Goal: Task Accomplishment & Management: Use online tool/utility

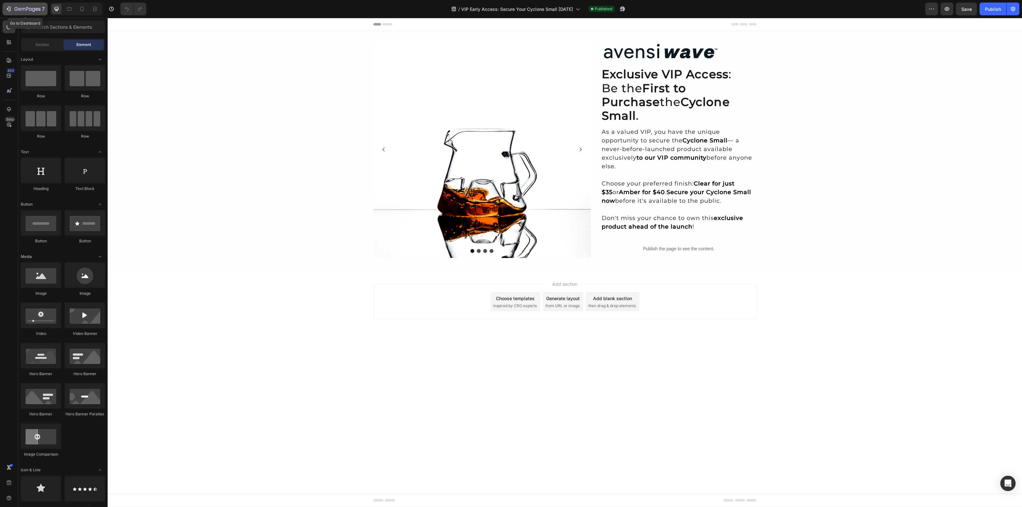
click at [29, 5] on div "7" at bounding box center [29, 9] width 30 height 8
click at [644, 189] on strong "Amber for $40" at bounding box center [642, 192] width 46 height 7
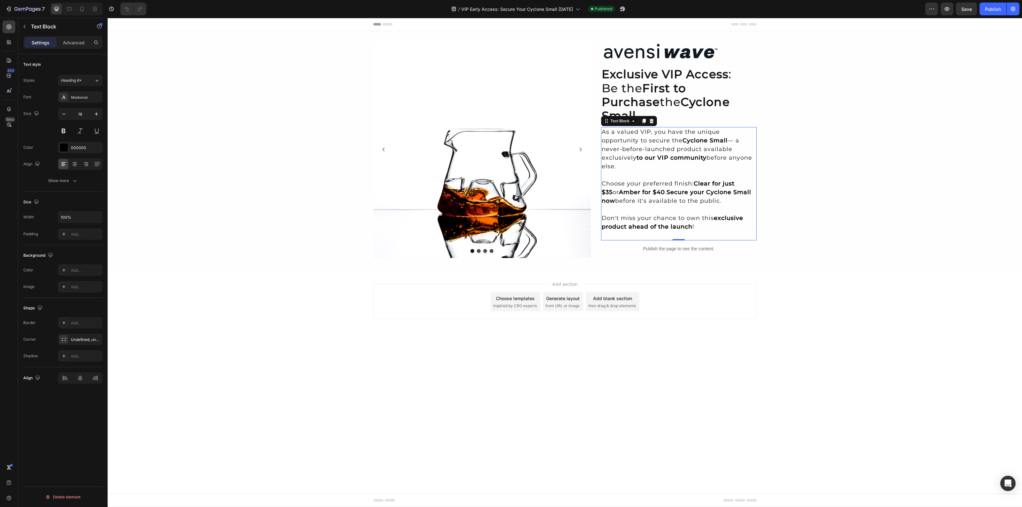
drag, startPoint x: 691, startPoint y: 183, endPoint x: 702, endPoint y: 183, distance: 11.5
click at [691, 183] on p "Choose your preferred finish: Clear for just $35 or Amber for $40 . Secure your…" at bounding box center [679, 193] width 154 height 26
click at [705, 184] on p "Choose your preferred finish: Clear for just $35 or Amber for $40 . Secure your…" at bounding box center [679, 193] width 154 height 26
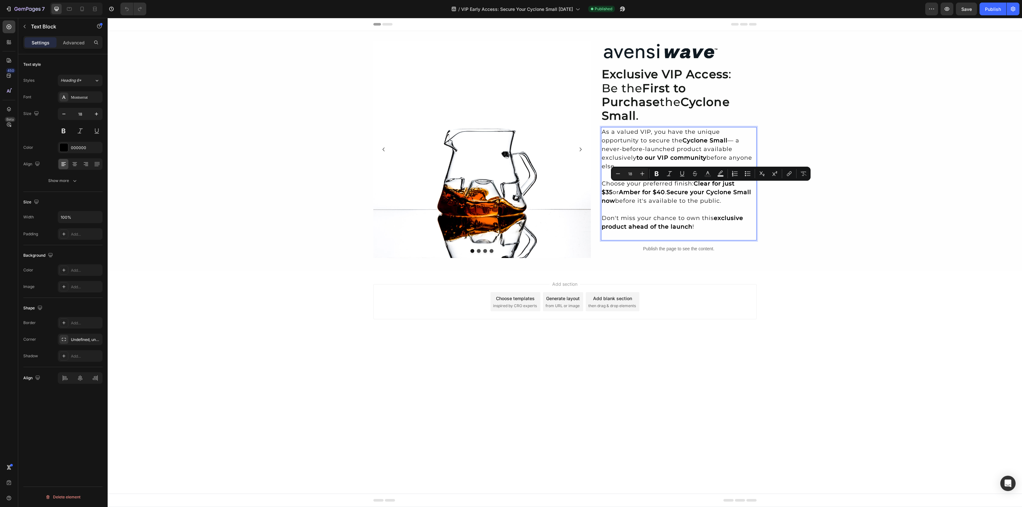
click at [728, 186] on p "Choose your preferred finish: Clear for just $35 or Amber for $40 . Secure your…" at bounding box center [679, 193] width 154 height 26
drag, startPoint x: 713, startPoint y: 187, endPoint x: 601, endPoint y: 172, distance: 112.8
click at [602, 180] on p "Choose your preferred finish: Clear for just $35 or Amber for $40 . Secure your…" at bounding box center [679, 193] width 154 height 26
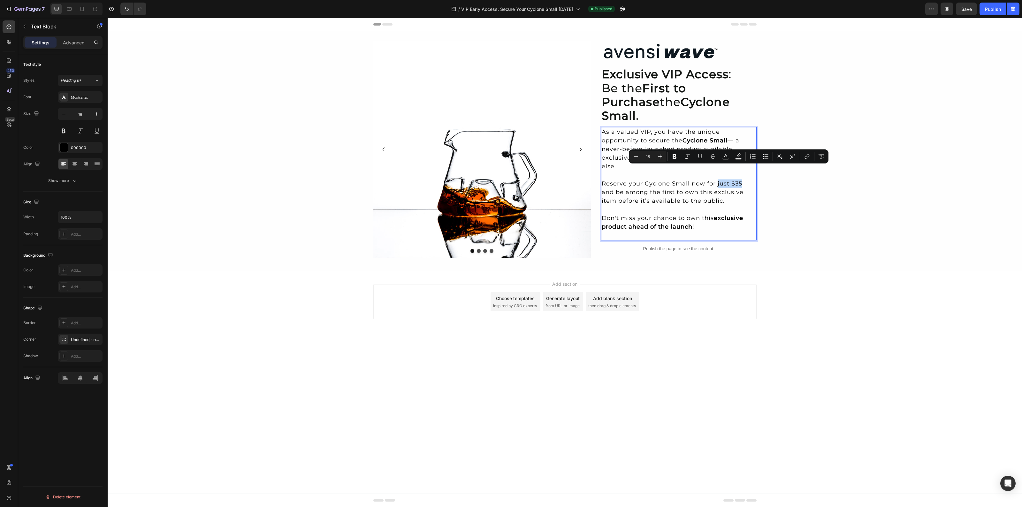
drag, startPoint x: 740, startPoint y: 170, endPoint x: 716, endPoint y: 172, distance: 23.7
click at [716, 180] on p "Reserve your Cyclone Small now for just $35 and be among the first to own this …" at bounding box center [679, 193] width 154 height 26
click at [686, 183] on p "Reserve your Cyclone Small now for just $35 and be among the first to own this …" at bounding box center [679, 193] width 154 height 26
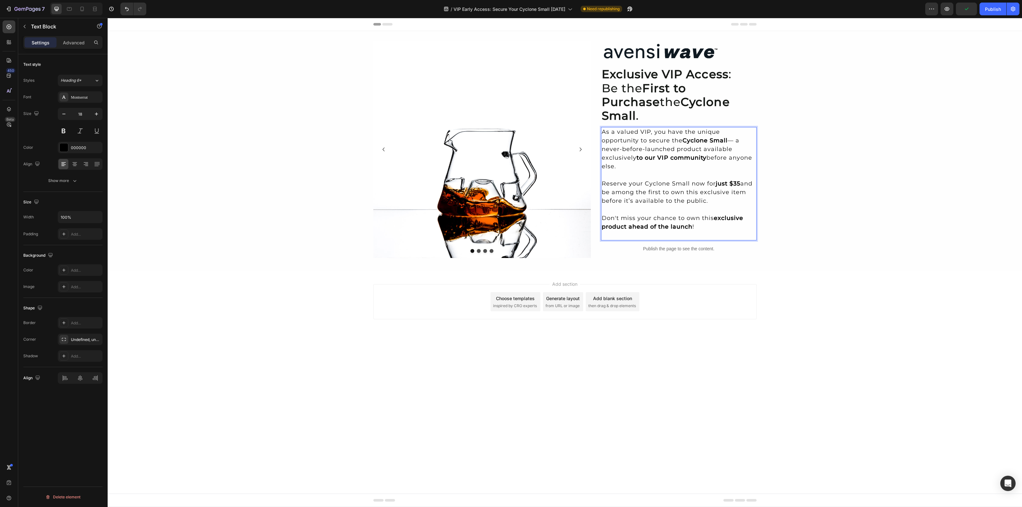
click at [889, 356] on body "Header Image Image Image Image Carousel Image Exclusive VIP Access : Be the Fir…" at bounding box center [565, 262] width 914 height 489
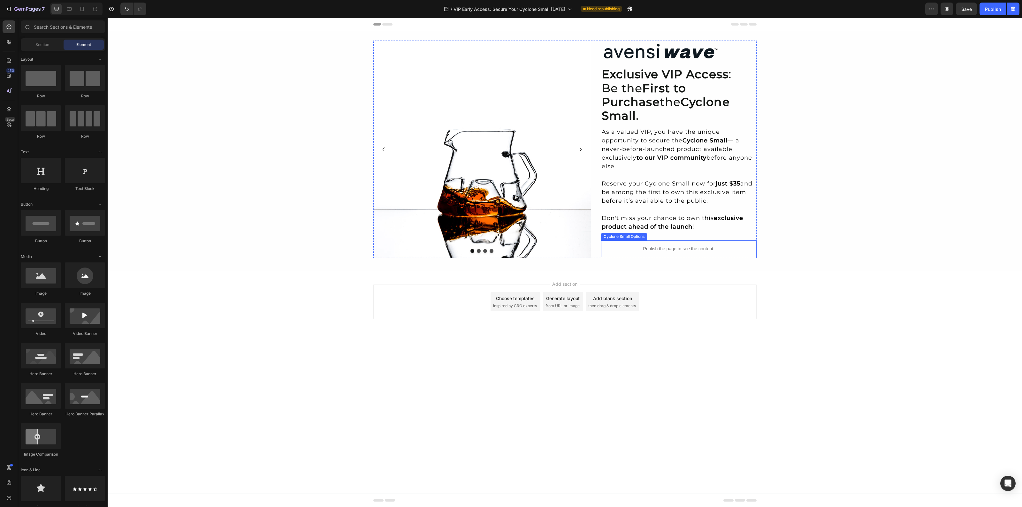
click at [680, 246] on p "Publish the page to see the content." at bounding box center [679, 249] width 156 height 7
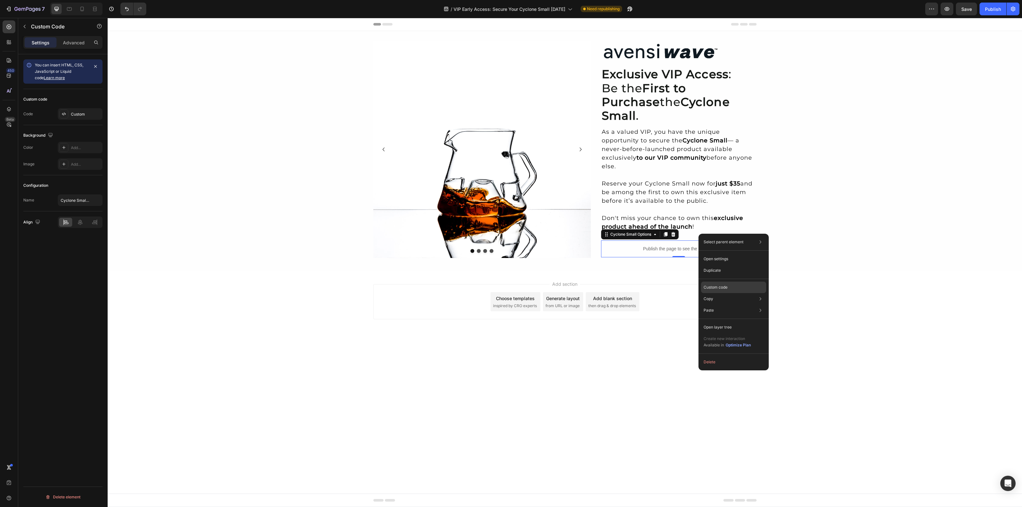
click at [726, 287] on p "Custom code" at bounding box center [716, 288] width 24 height 6
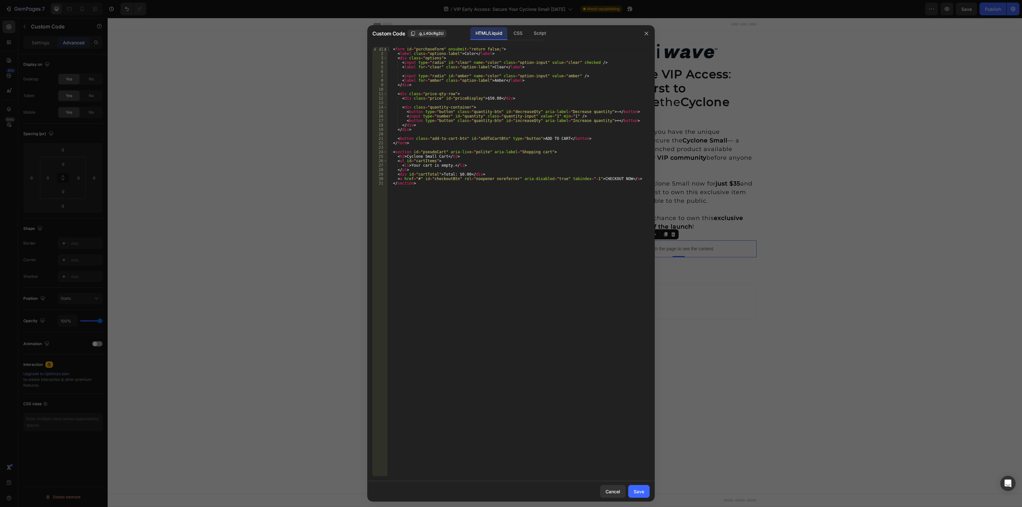
click at [491, 219] on div "< form id = "purchaseForm" onsubmit = "return false;" > < label class = "option…" at bounding box center [518, 266] width 263 height 439
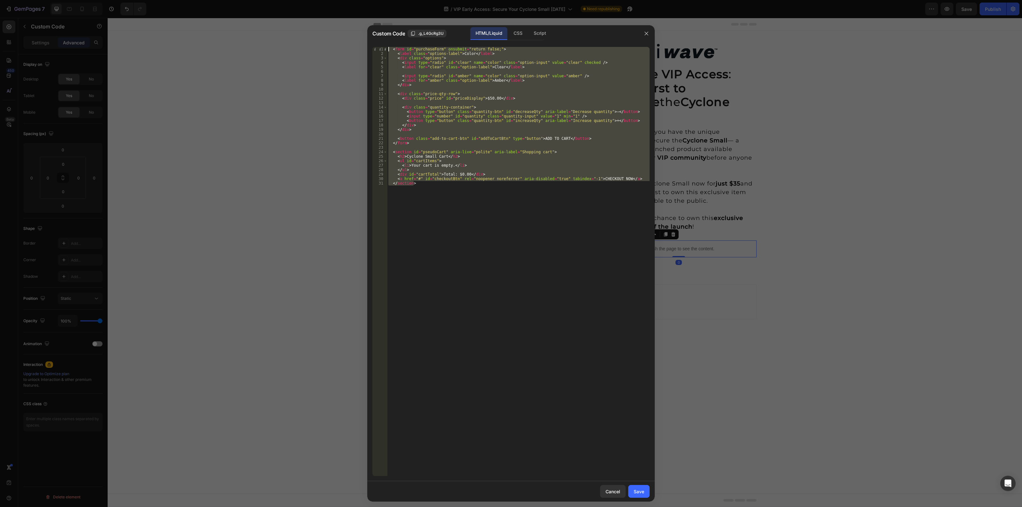
drag, startPoint x: 480, startPoint y: 207, endPoint x: 340, endPoint y: 20, distance: 233.5
click at [340, 20] on div "Custom Code .g_L4GcRg3U HTML/Liquid CSS Script </section> 1 2 3 4 5 6 7 8 9 10 …" at bounding box center [511, 253] width 1022 height 507
click at [451, 192] on div "< form id = "purchaseForm" onsubmit = "return false;" > < label class = "option…" at bounding box center [518, 261] width 263 height 429
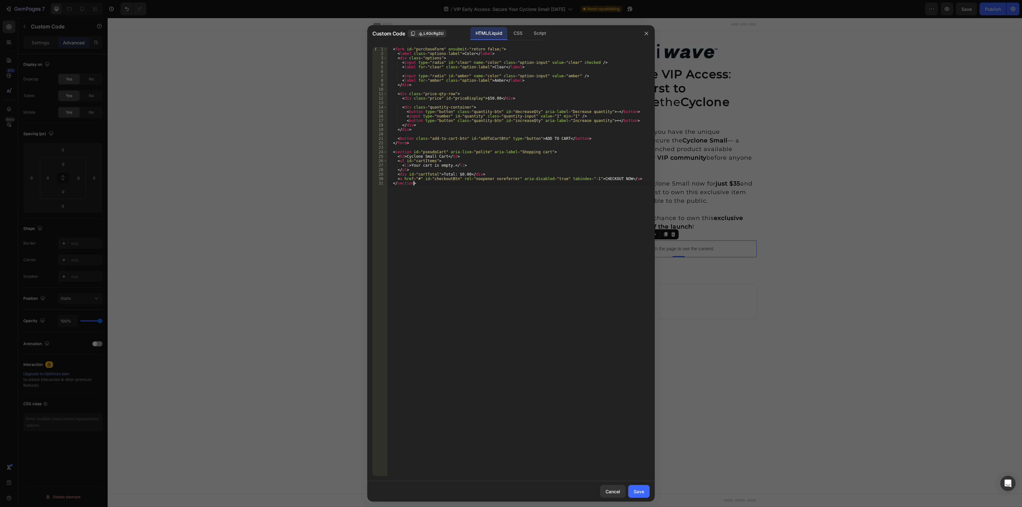
click at [463, 178] on div "< form id = "purchaseForm" onsubmit = "return false;" > < label class = "option…" at bounding box center [518, 266] width 263 height 439
type textarea "<a href="#" id="checkoutBtn" rel="noopener noreferrer" aria-disabled="true" tab…"
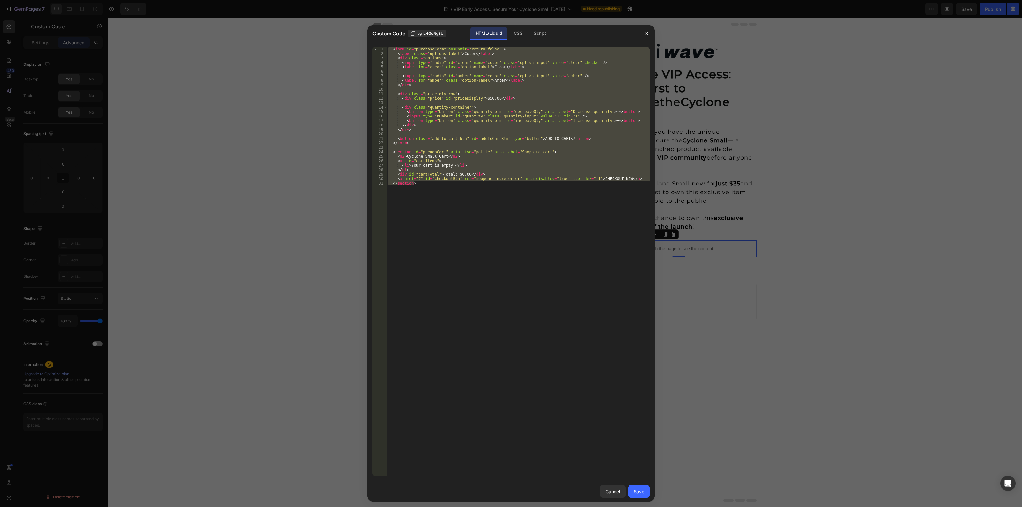
paste textarea
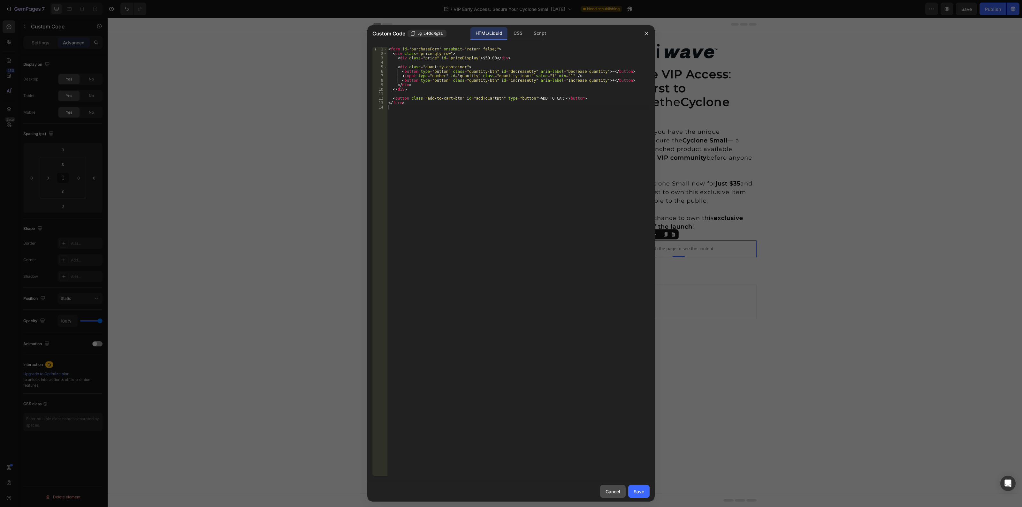
drag, startPoint x: 615, startPoint y: 492, endPoint x: 568, endPoint y: 422, distance: 85.0
click at [615, 492] on div "Cancel" at bounding box center [613, 491] width 15 height 7
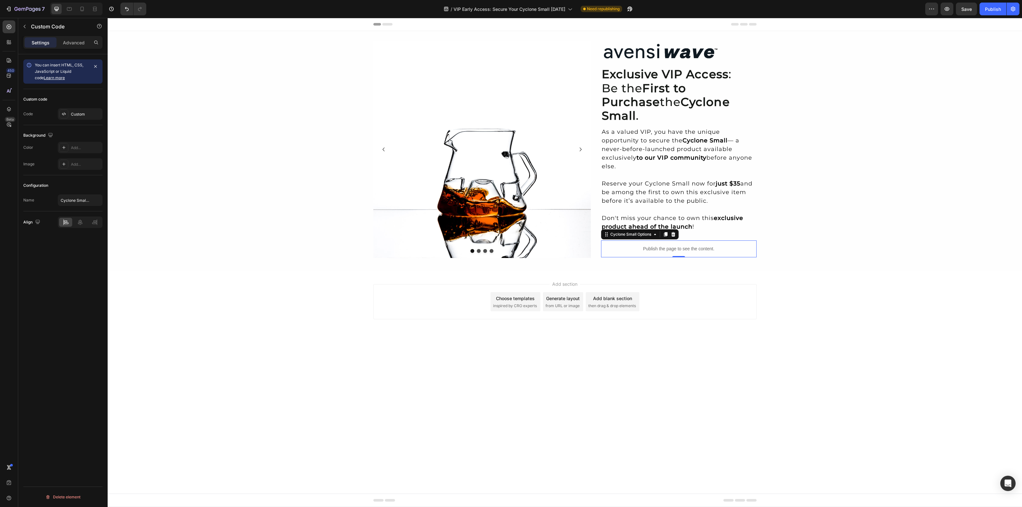
click at [789, 315] on div "Add section Choose templates inspired by CRO experts Generate layout from URL o…" at bounding box center [565, 310] width 914 height 79
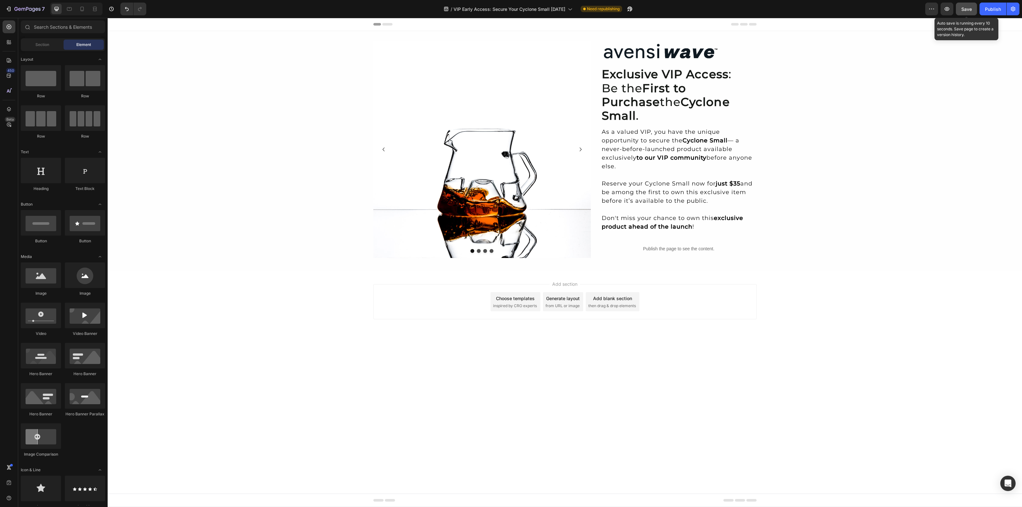
click at [967, 10] on span "Save" at bounding box center [966, 8] width 11 height 5
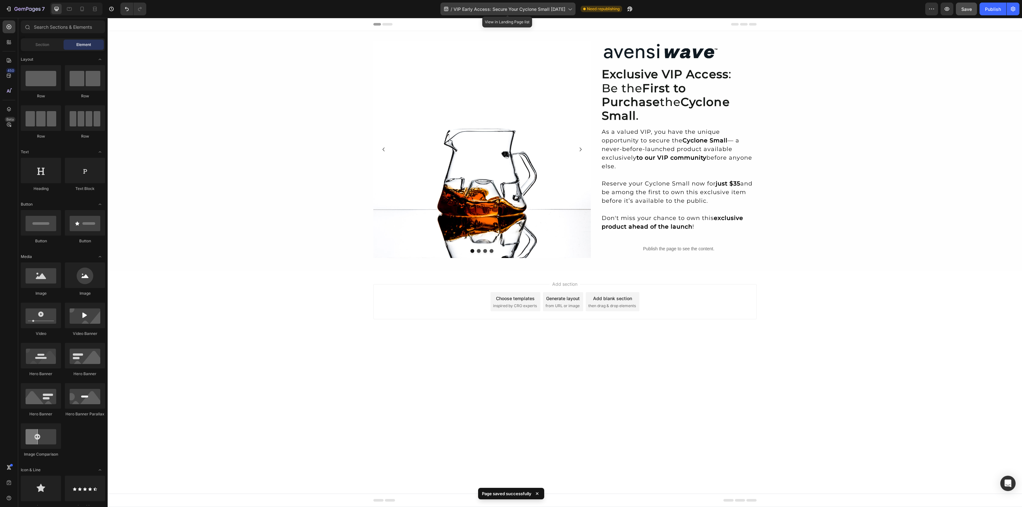
click at [545, 7] on span "VIP Early Access: Secure Your Cyclone Small [DATE]" at bounding box center [510, 9] width 112 height 7
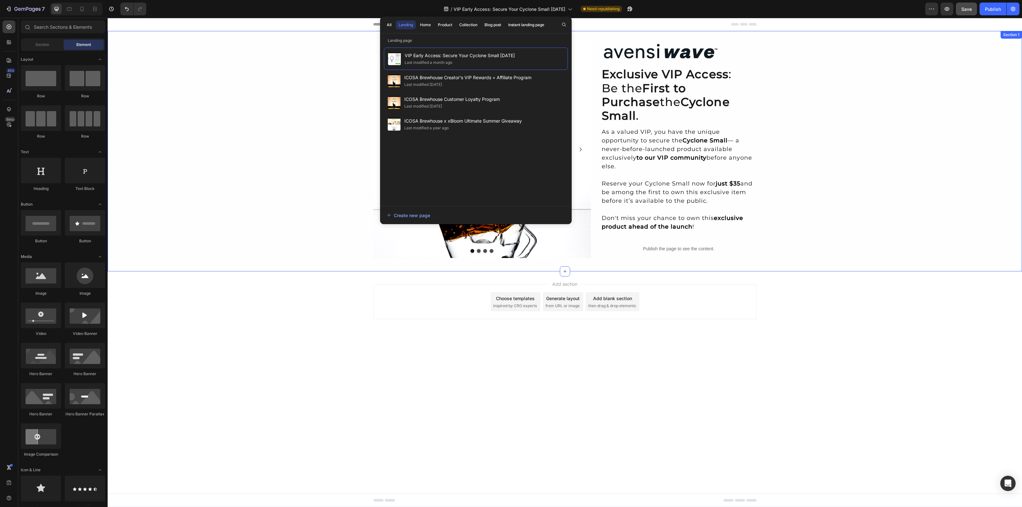
click at [915, 109] on div "Image Image Image Image Carousel Image Exclusive VIP Access : Be the First to P…" at bounding box center [565, 151] width 914 height 221
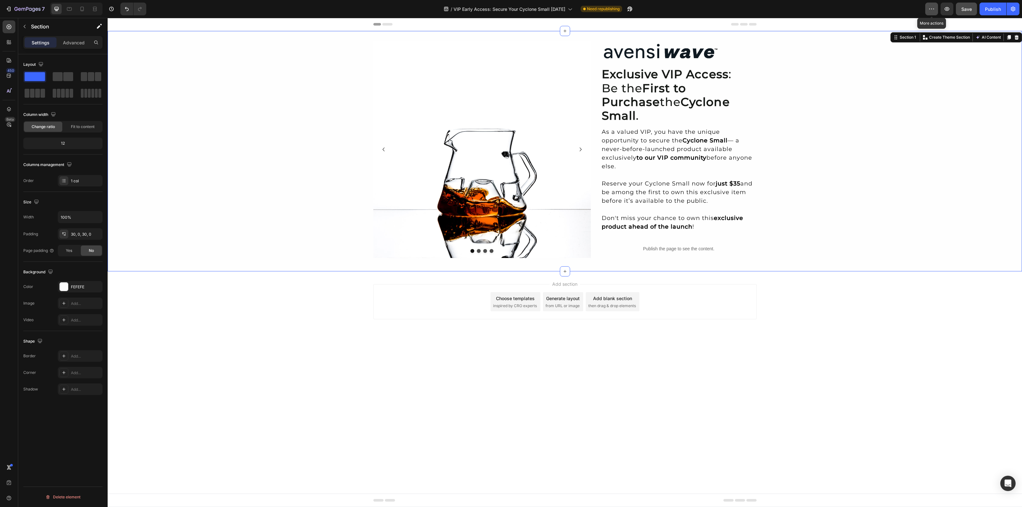
click at [930, 6] on icon "button" at bounding box center [931, 9] width 6 height 6
click at [970, 65] on p "Download backup" at bounding box center [957, 65] width 33 height 6
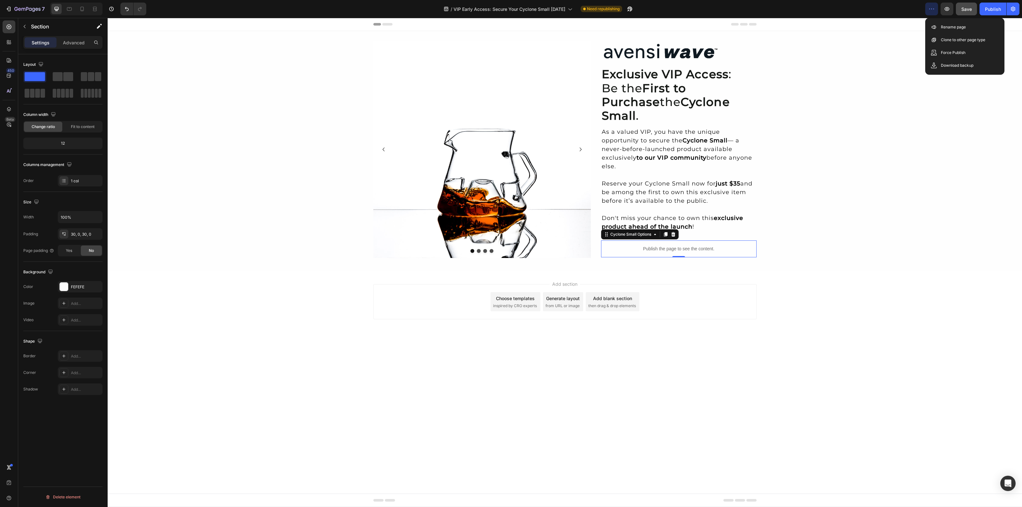
click at [676, 246] on p "Publish the page to see the content." at bounding box center [679, 249] width 156 height 7
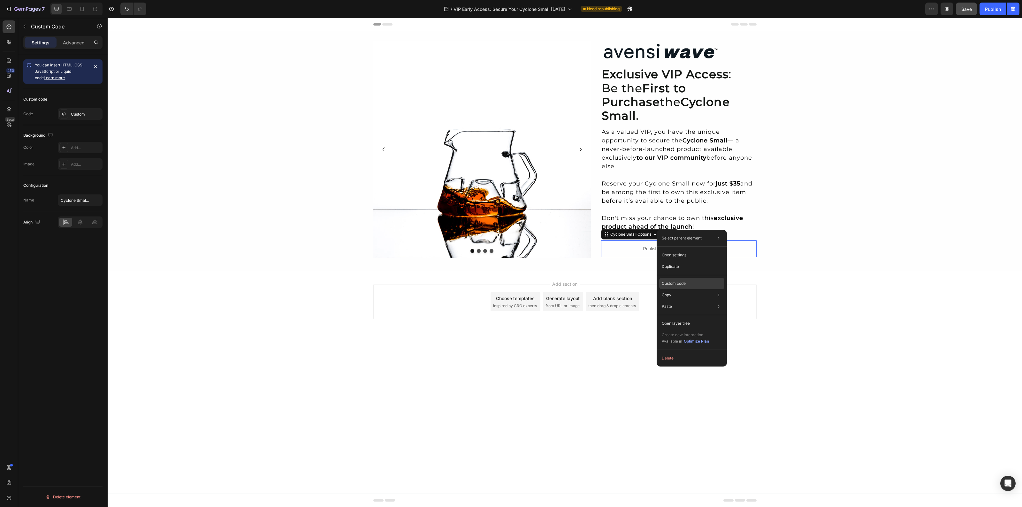
click at [683, 301] on div "Custom code" at bounding box center [691, 306] width 65 height 11
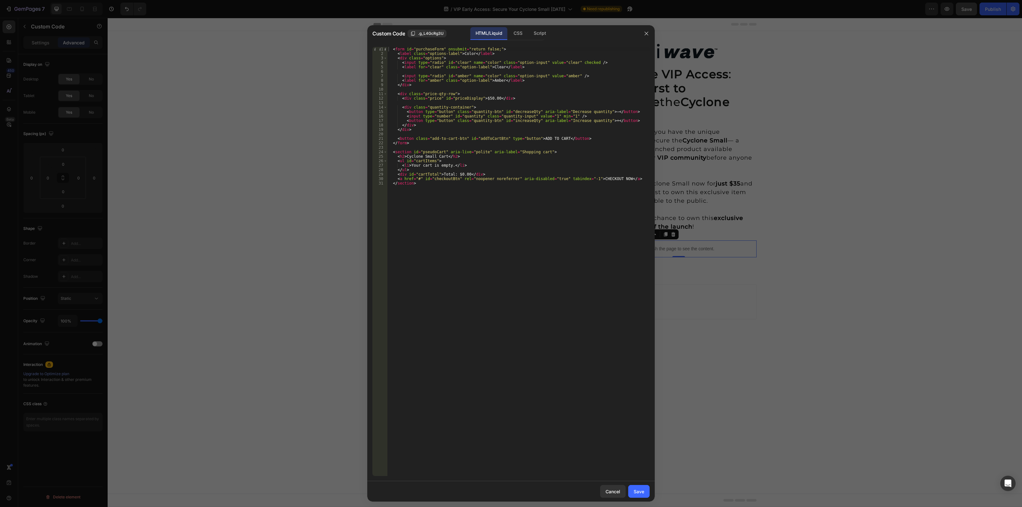
click at [442, 126] on div "< form id = "purchaseForm" onsubmit = "return false;" > < label class = "option…" at bounding box center [518, 266] width 263 height 439
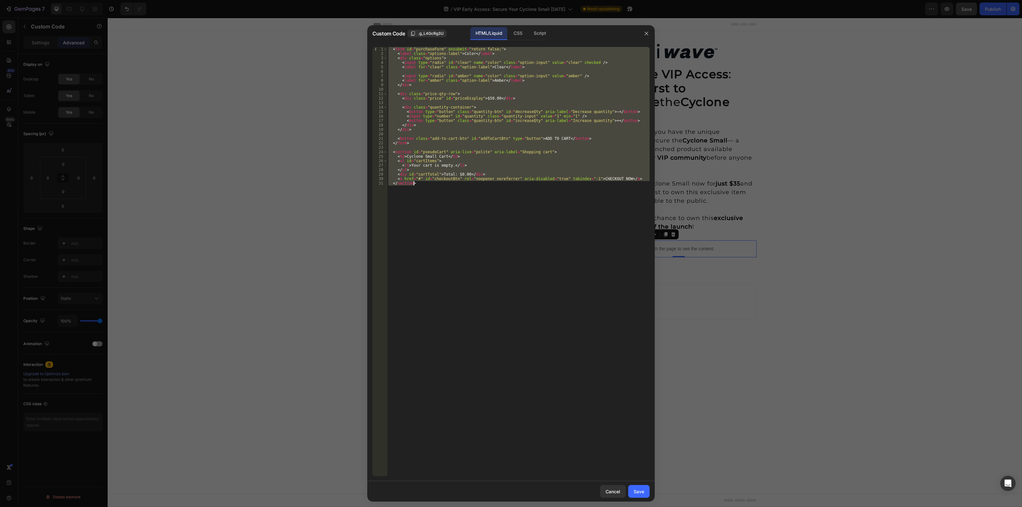
paste textarea "</form"
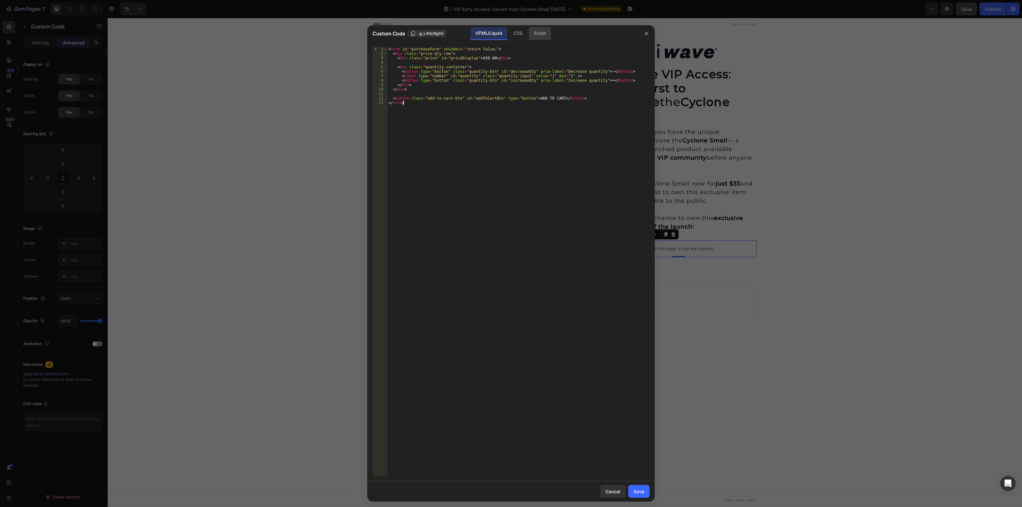
click at [540, 33] on div "Script" at bounding box center [540, 33] width 22 height 13
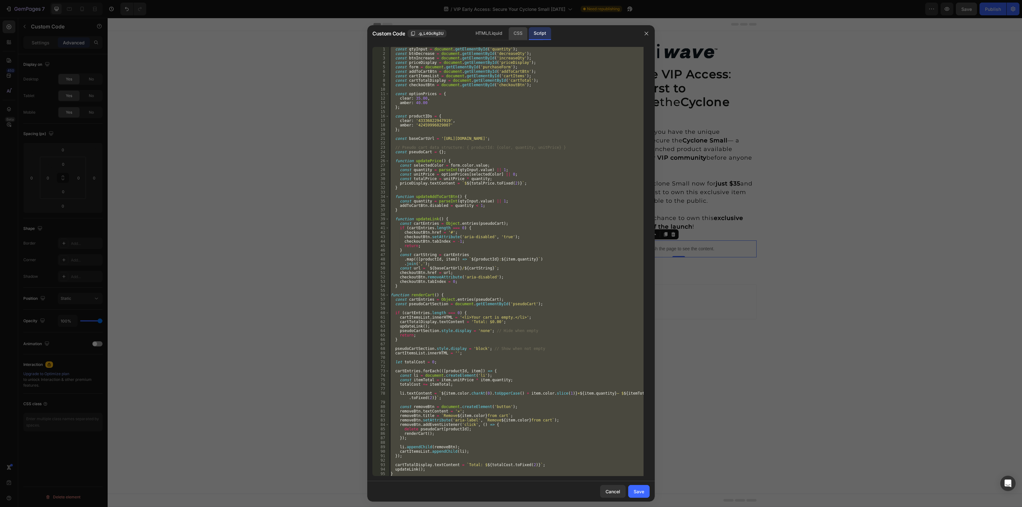
click at [513, 32] on div "CSS" at bounding box center [517, 33] width 19 height 13
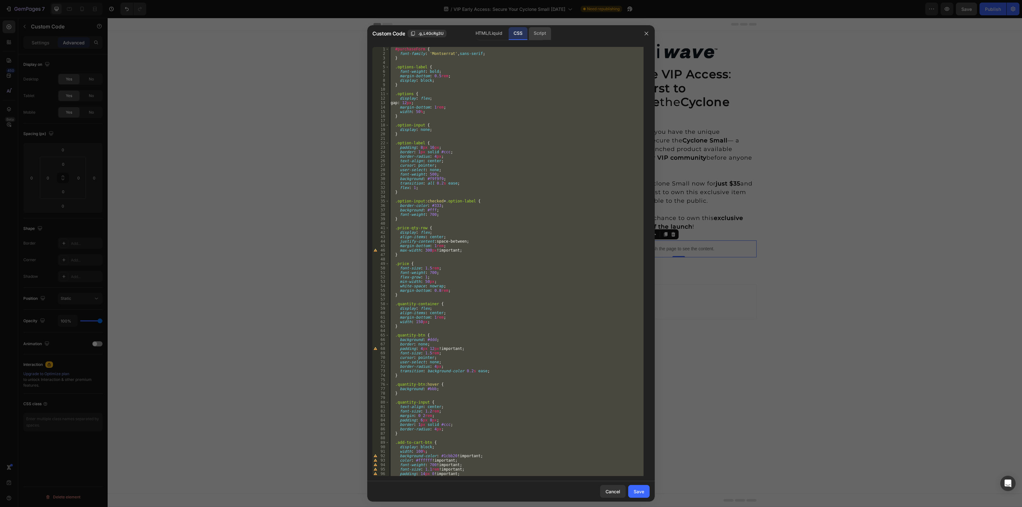
click at [543, 32] on div "Script" at bounding box center [540, 33] width 22 height 13
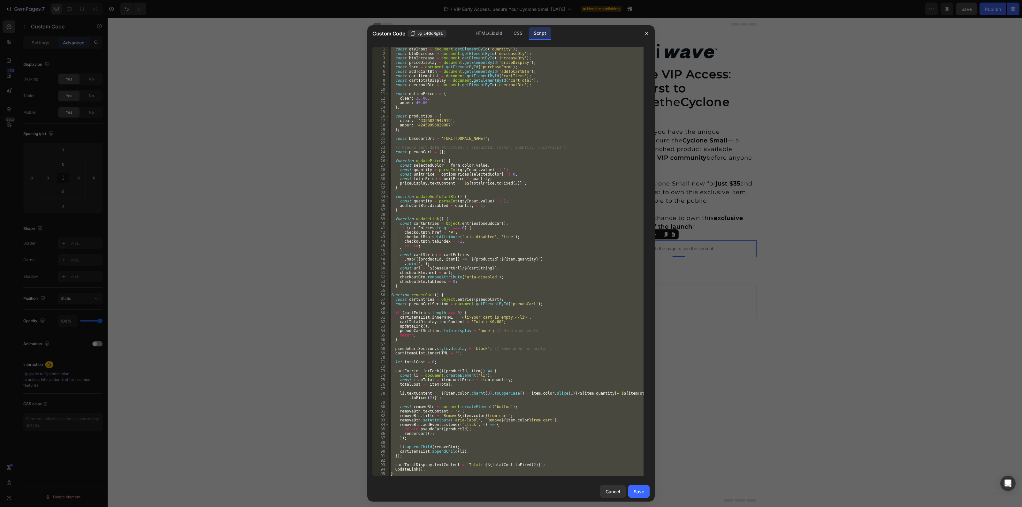
click at [489, 272] on div "const qtyInput = document . getElementById ( 'quantity' ) ; const btnDecrease =…" at bounding box center [516, 261] width 254 height 429
click at [428, 120] on div "const qtyInput = document . getElementById ( 'quantity' ) ; const btnDecrease =…" at bounding box center [516, 261] width 254 height 429
click at [428, 120] on div "const qtyInput = document . getElementById ( 'quantity' ) ; const btnDecrease =…" at bounding box center [516, 266] width 254 height 439
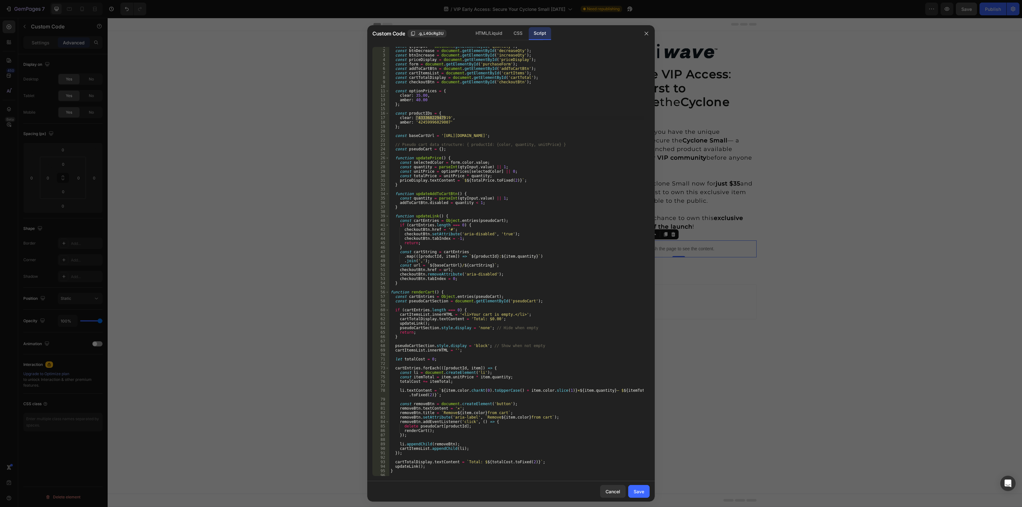
scroll to position [3, 0]
click at [565, 295] on div "const qtyInput = document . getElementById ( 'quantity' ) ; const btnDecrease =…" at bounding box center [516, 263] width 254 height 439
type textarea "updateAddToCartBtn(); renderCart();"
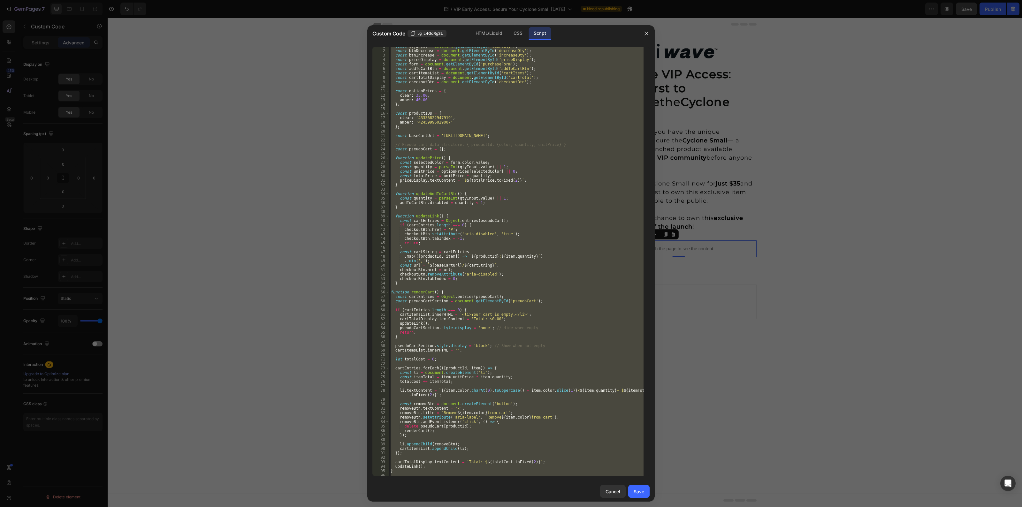
paste textarea
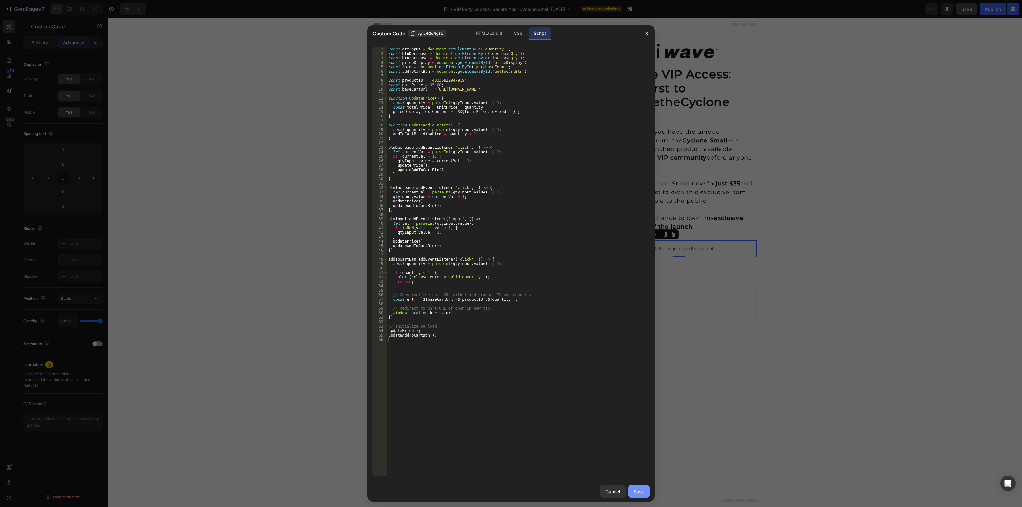
click at [640, 492] on div "Save" at bounding box center [639, 491] width 11 height 7
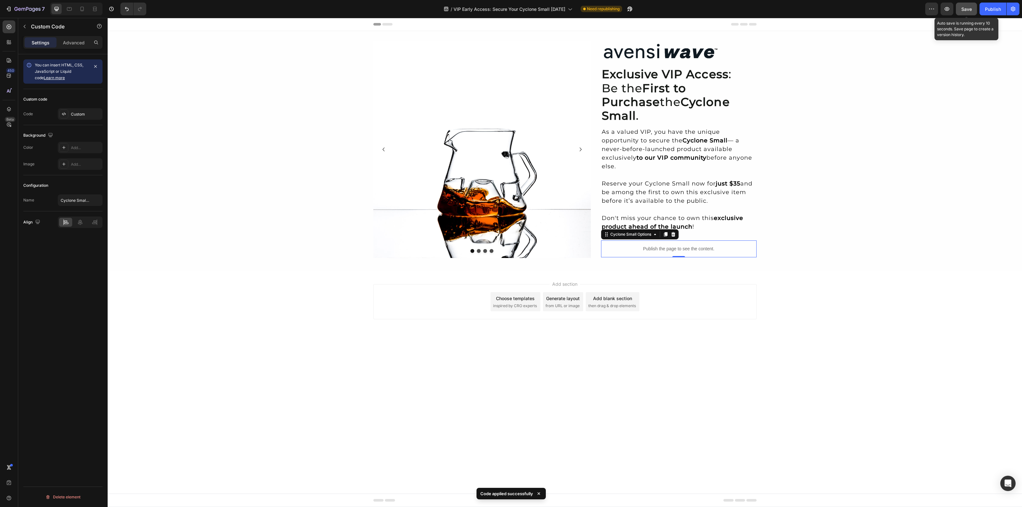
click at [969, 11] on span "Save" at bounding box center [966, 8] width 11 height 5
click at [993, 6] on div "Publish" at bounding box center [993, 9] width 16 height 7
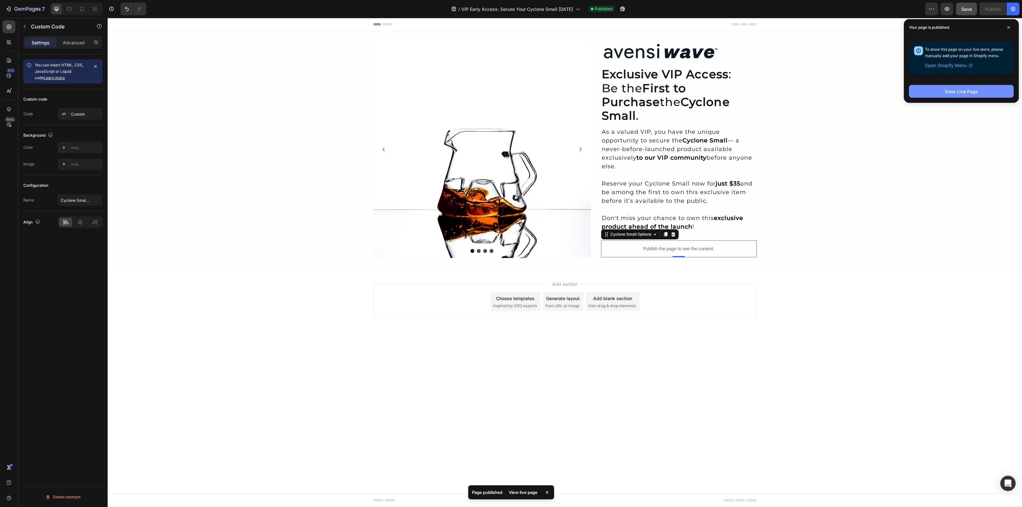
click at [927, 90] on button "View Live Page" at bounding box center [961, 91] width 105 height 13
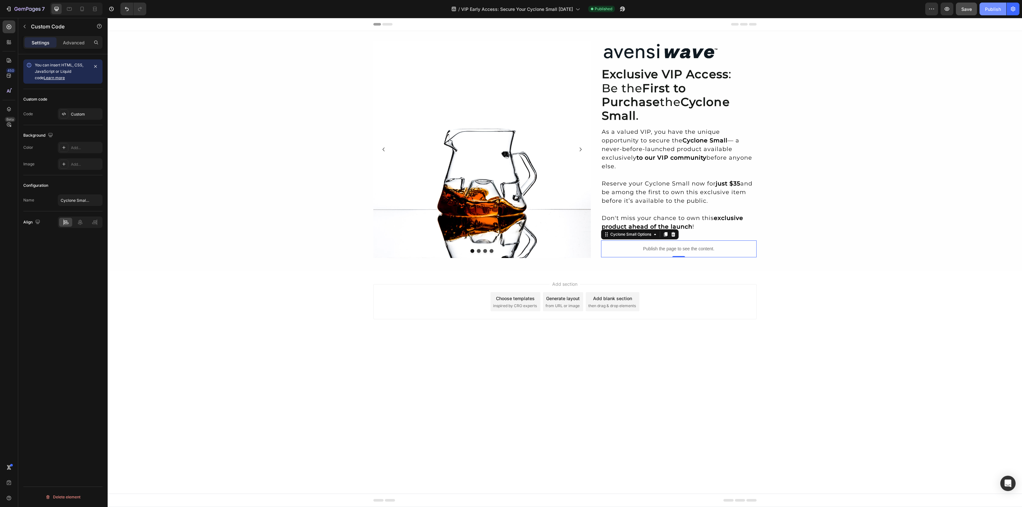
click at [991, 7] on div "Publish" at bounding box center [993, 9] width 16 height 7
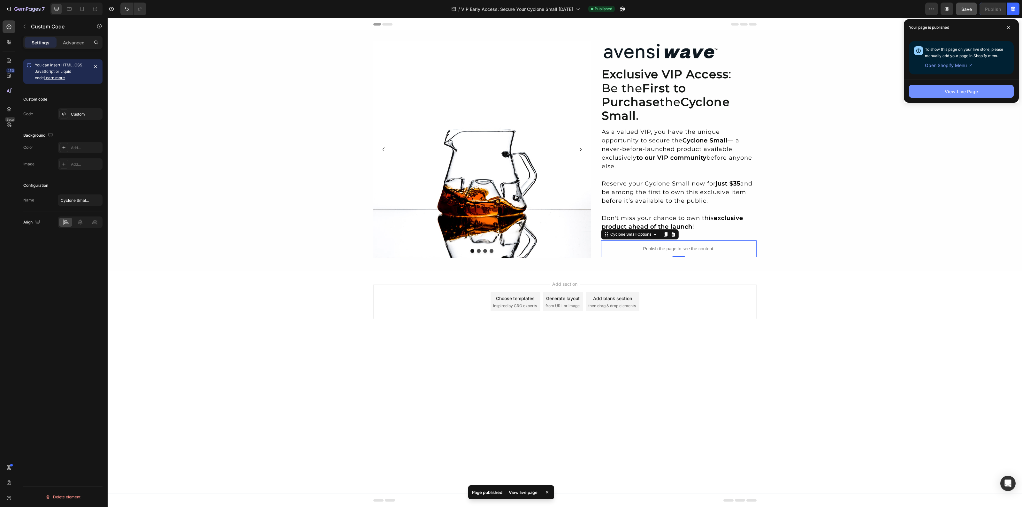
click at [955, 94] on div "View Live Page" at bounding box center [961, 91] width 33 height 7
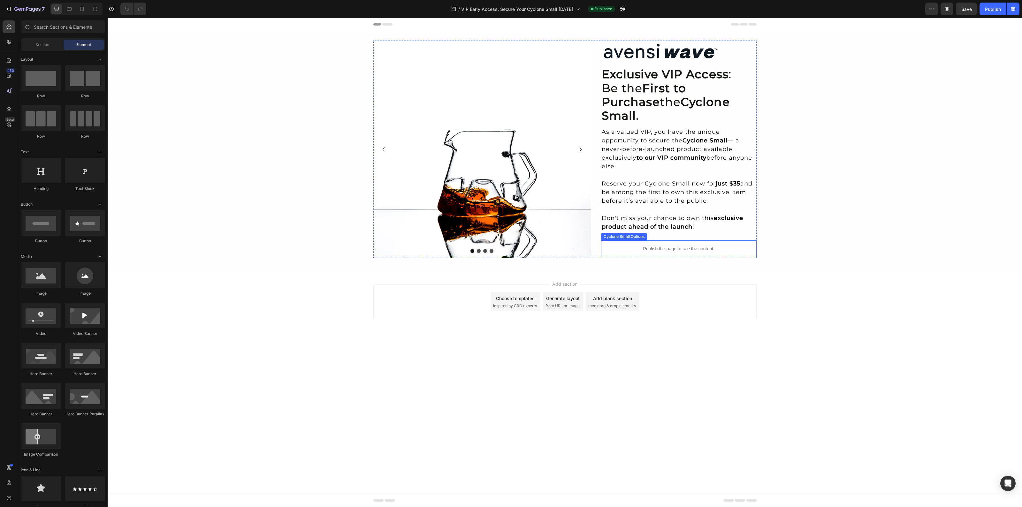
click at [670, 246] on p "Publish the page to see the content." at bounding box center [679, 249] width 156 height 7
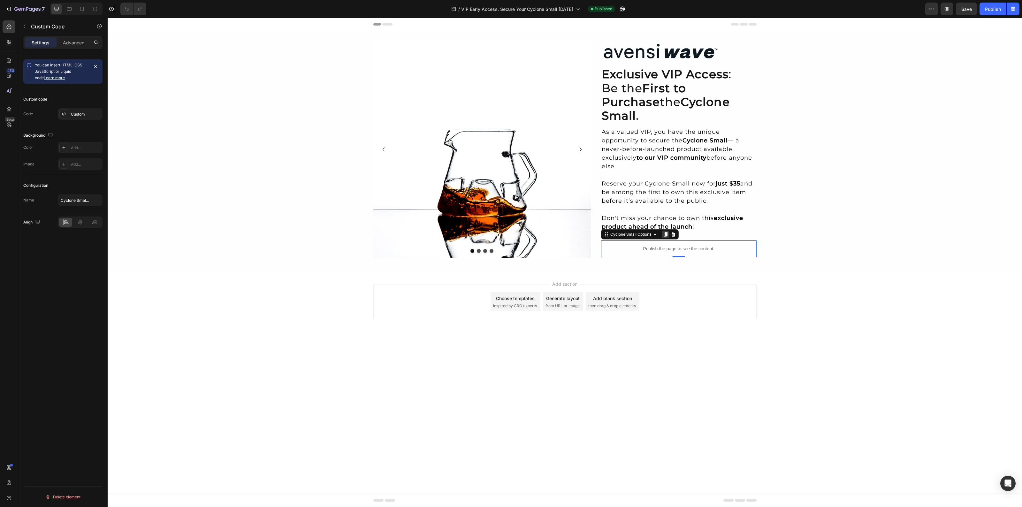
click at [667, 232] on icon at bounding box center [666, 234] width 4 height 4
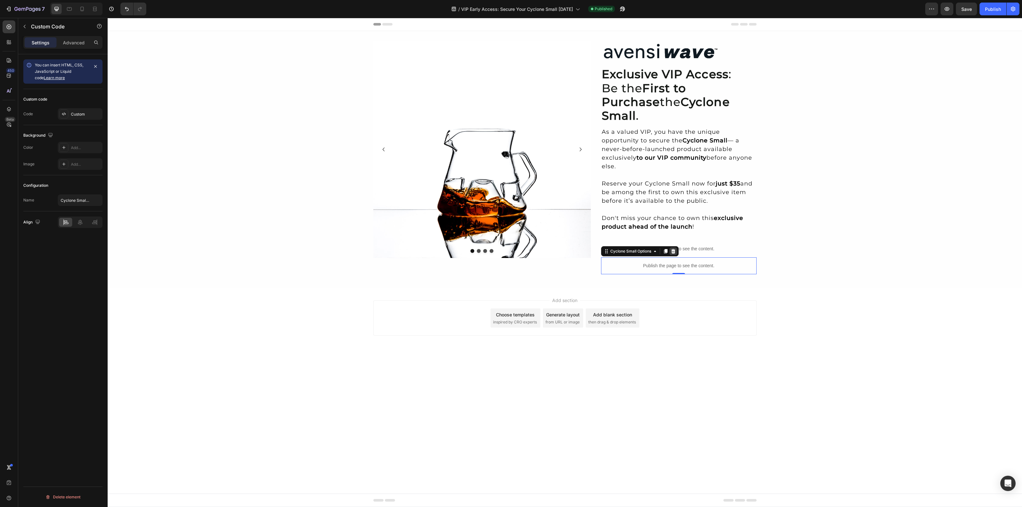
click at [674, 249] on icon at bounding box center [673, 251] width 5 height 5
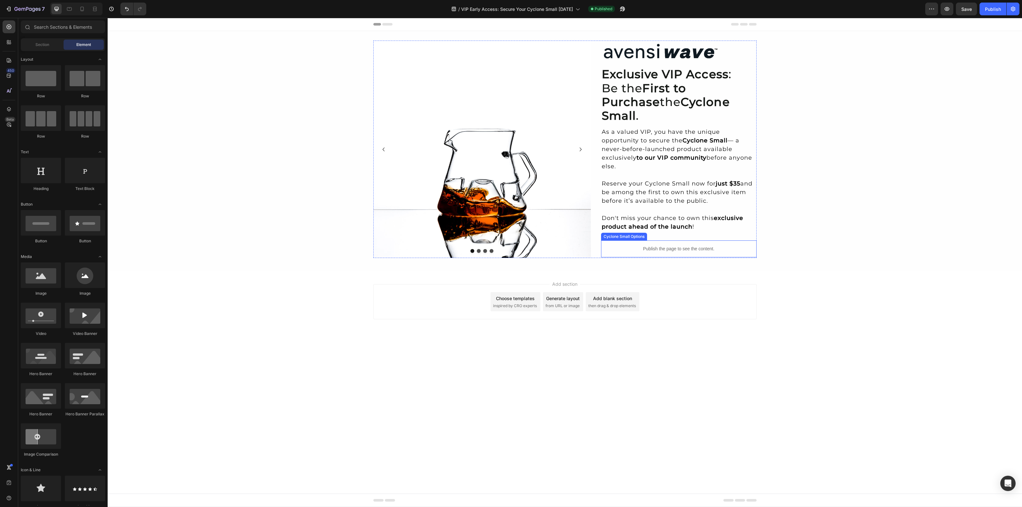
click at [688, 246] on p "Publish the page to see the content." at bounding box center [679, 249] width 156 height 7
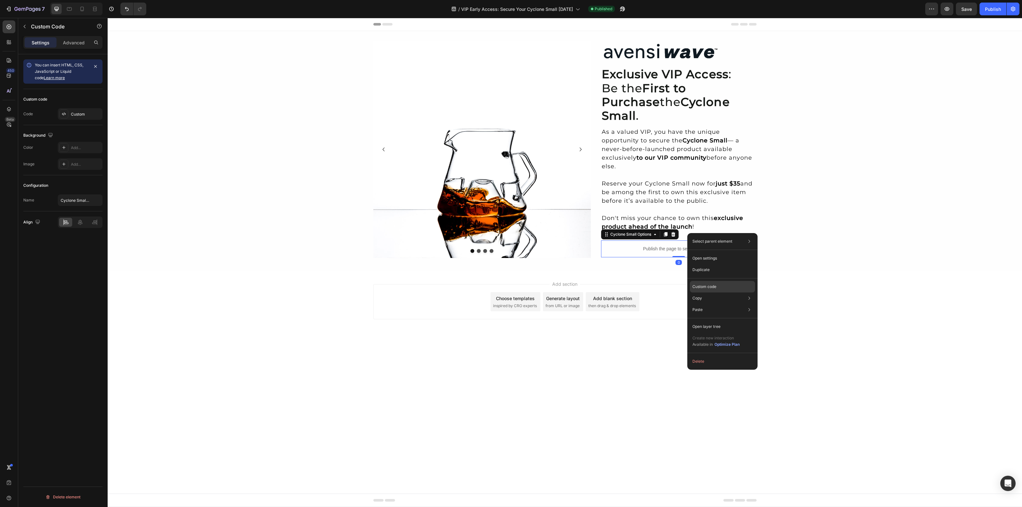
click at [714, 289] on p "Custom code" at bounding box center [704, 287] width 24 height 6
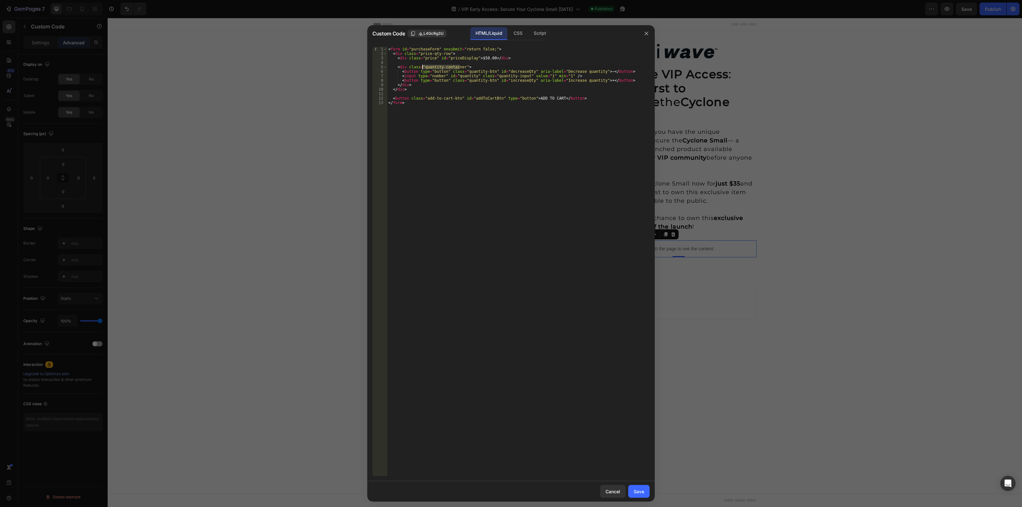
drag, startPoint x: 459, startPoint y: 67, endPoint x: 423, endPoint y: 69, distance: 36.8
click at [423, 69] on div "< form id = "purchaseForm" onsubmit = "return false;" > < div class = "price-qt…" at bounding box center [518, 266] width 263 height 439
click at [483, 87] on div "< form id = "purchaseForm" onsubmit = "return false;" > < div class = "price-qt…" at bounding box center [518, 266] width 263 height 439
click at [455, 73] on div "< form id = "purchaseForm" onsubmit = "return false;" > < div class = "price-qt…" at bounding box center [518, 266] width 263 height 439
click at [558, 75] on div "< form id = "purchaseForm" onsubmit = "return false;" > < div class = "price-qt…" at bounding box center [518, 266] width 263 height 439
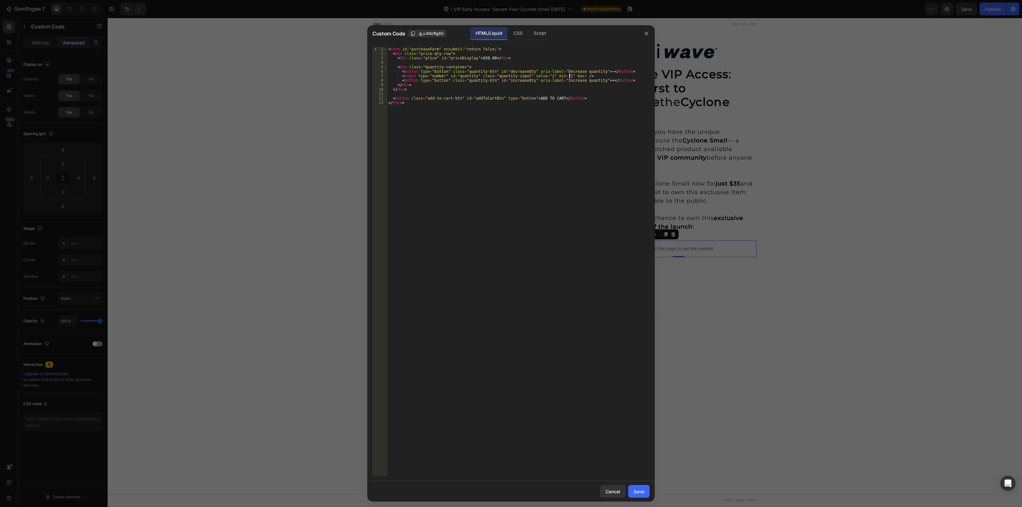
scroll to position [0, 15]
click at [543, 34] on div "Script" at bounding box center [540, 33] width 22 height 13
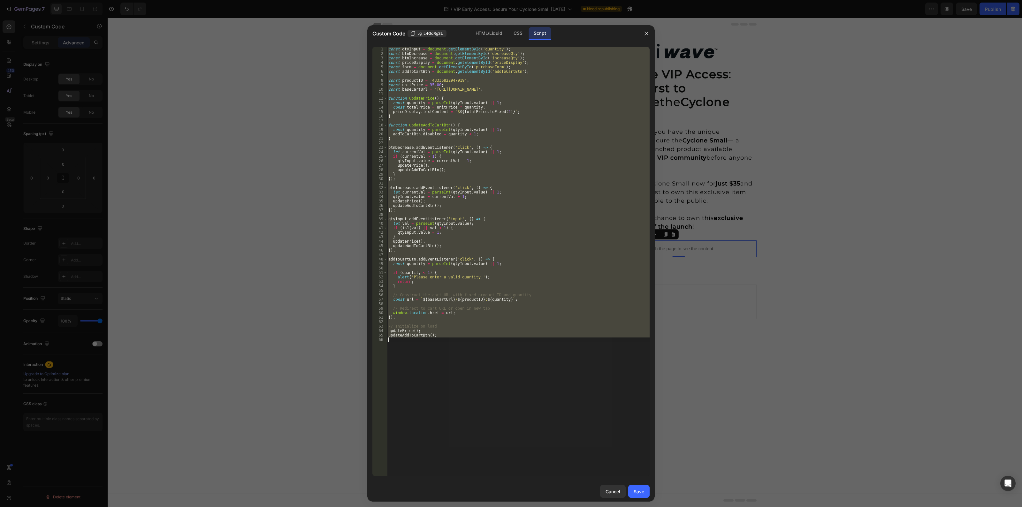
click at [427, 248] on div "const qtyInput = document . getElementById ( 'quantity' ) ; const btnDecrease =…" at bounding box center [518, 261] width 263 height 429
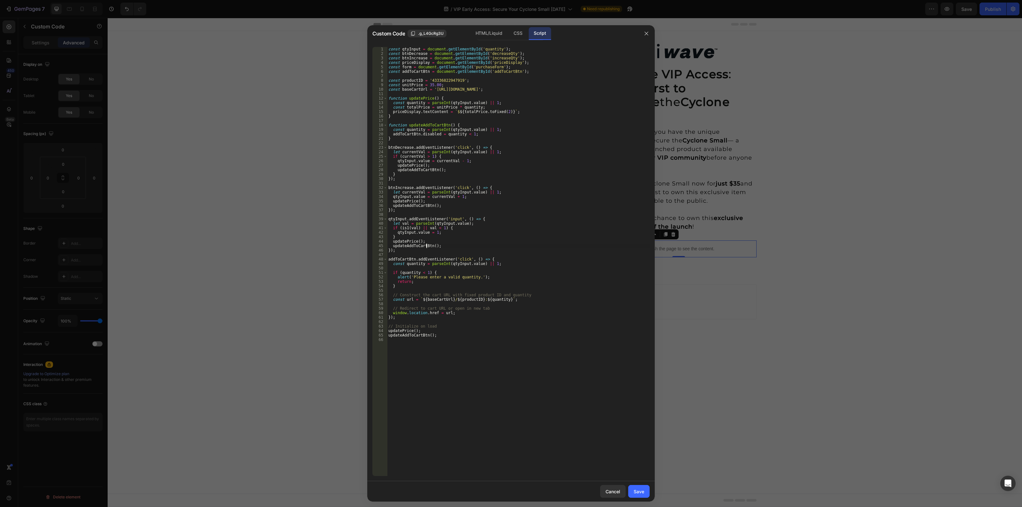
click at [480, 243] on div "const qtyInput = document . getElementById ( 'quantity' ) ; const btnDecrease =…" at bounding box center [518, 266] width 263 height 439
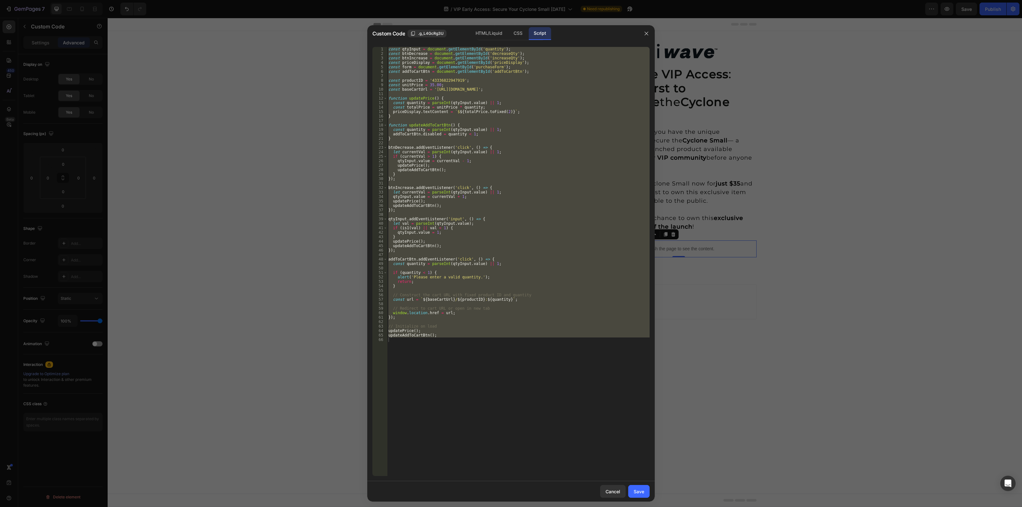
click at [552, 276] on div "const qtyInput = document . getElementById ( 'quantity' ) ; const btnDecrease =…" at bounding box center [518, 261] width 263 height 429
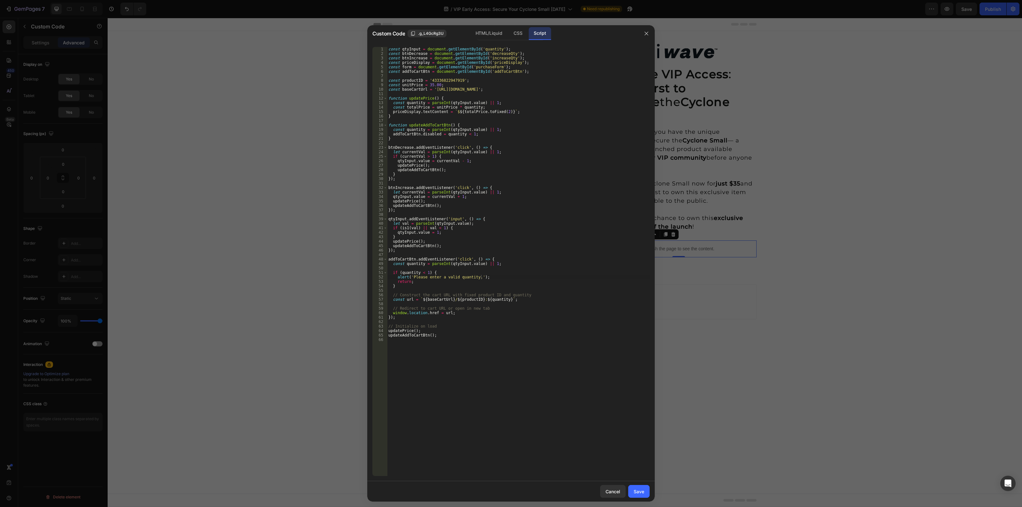
click at [528, 276] on div "const qtyInput = document . getElementById ( 'quantity' ) ; const btnDecrease =…" at bounding box center [518, 266] width 263 height 439
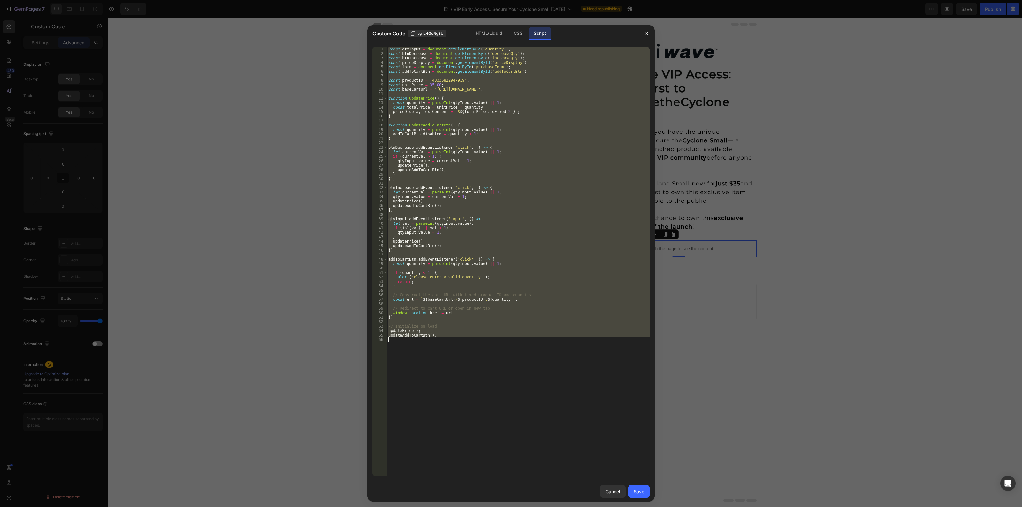
paste textarea
type textarea "updateAddToCartBtn();"
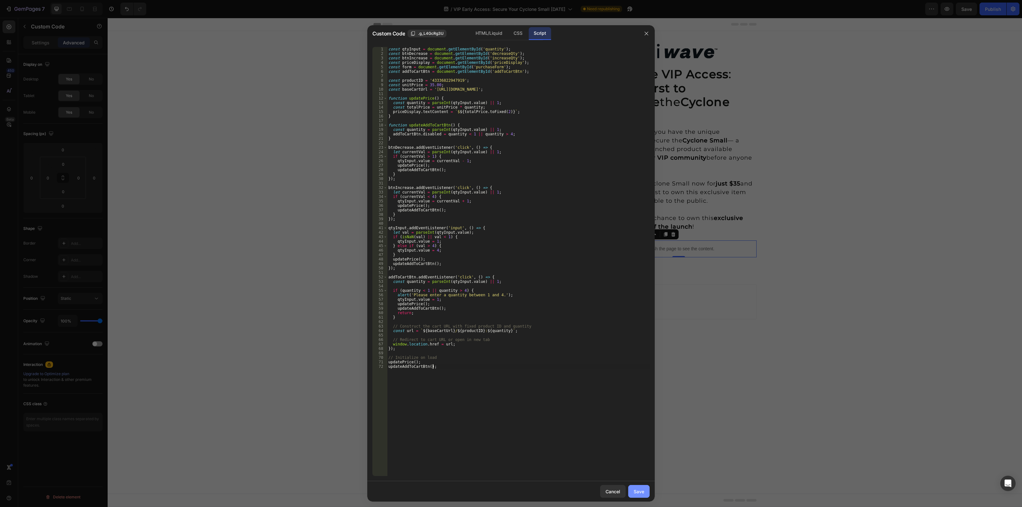
click at [636, 494] on div "Save" at bounding box center [639, 491] width 11 height 7
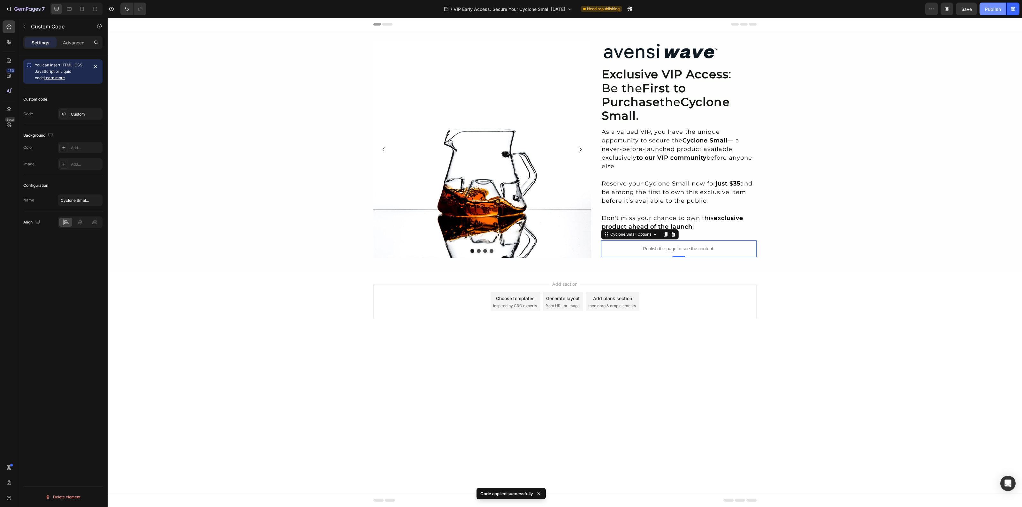
click at [993, 9] on div "Publish" at bounding box center [993, 9] width 16 height 7
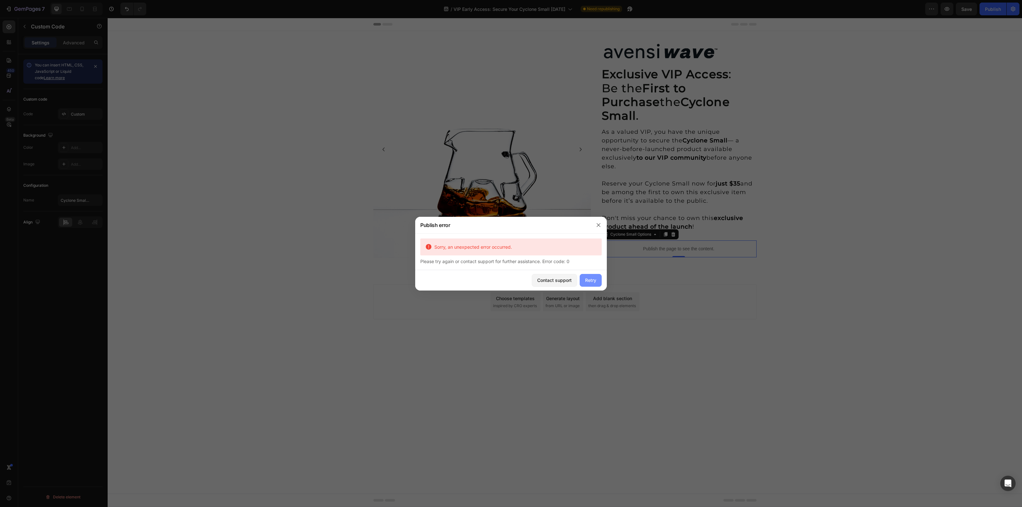
click at [587, 281] on div "Retry" at bounding box center [590, 280] width 11 height 7
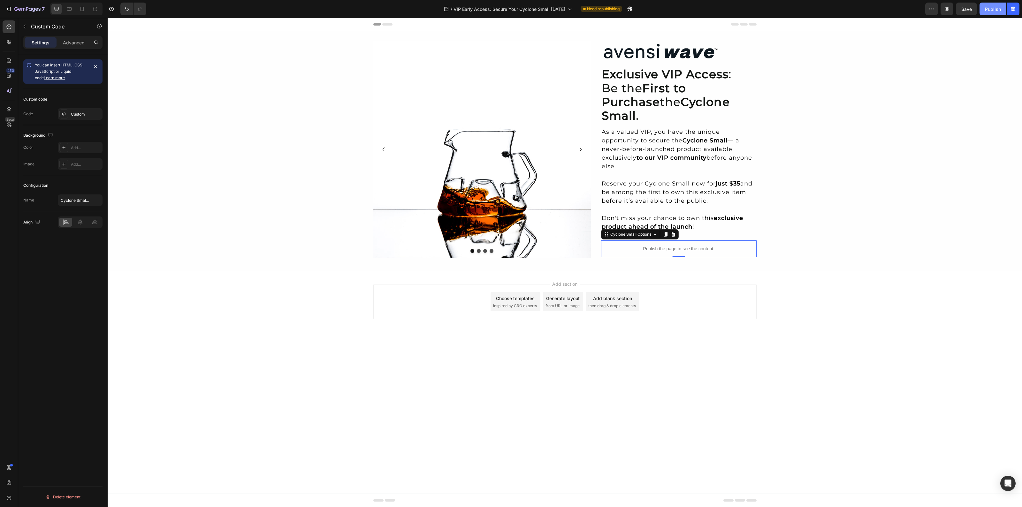
click at [985, 8] on div "Publish" at bounding box center [993, 9] width 16 height 7
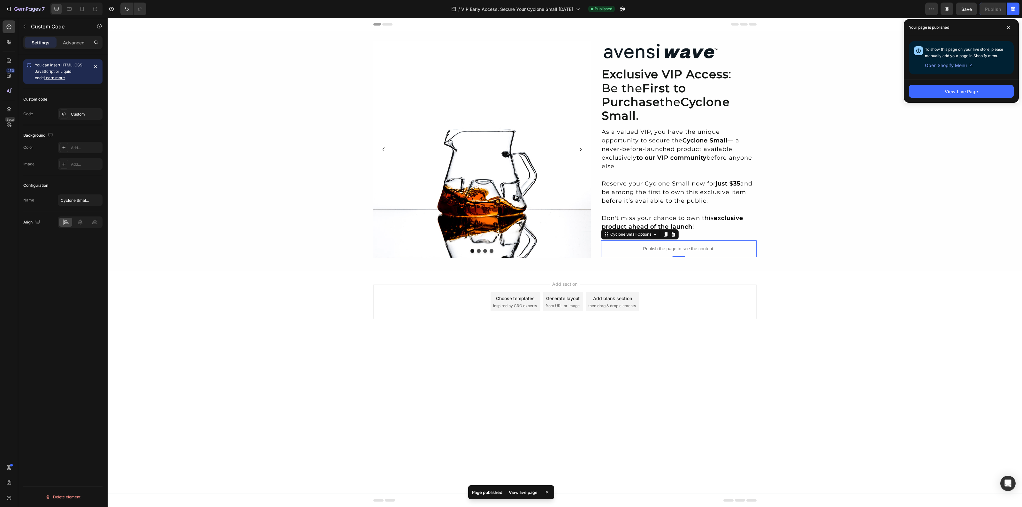
click at [516, 494] on div "View live page" at bounding box center [523, 492] width 36 height 9
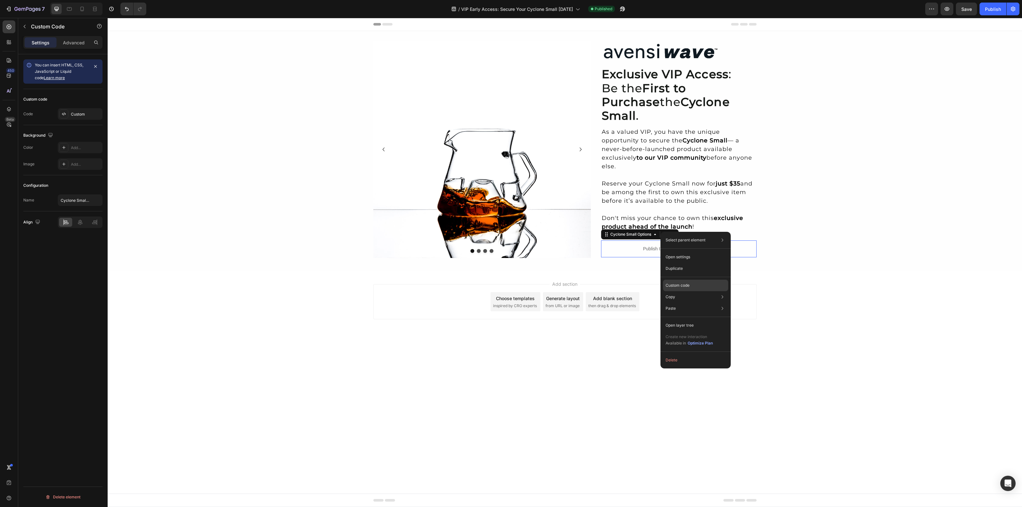
click at [687, 283] on p "Custom code" at bounding box center [678, 286] width 24 height 6
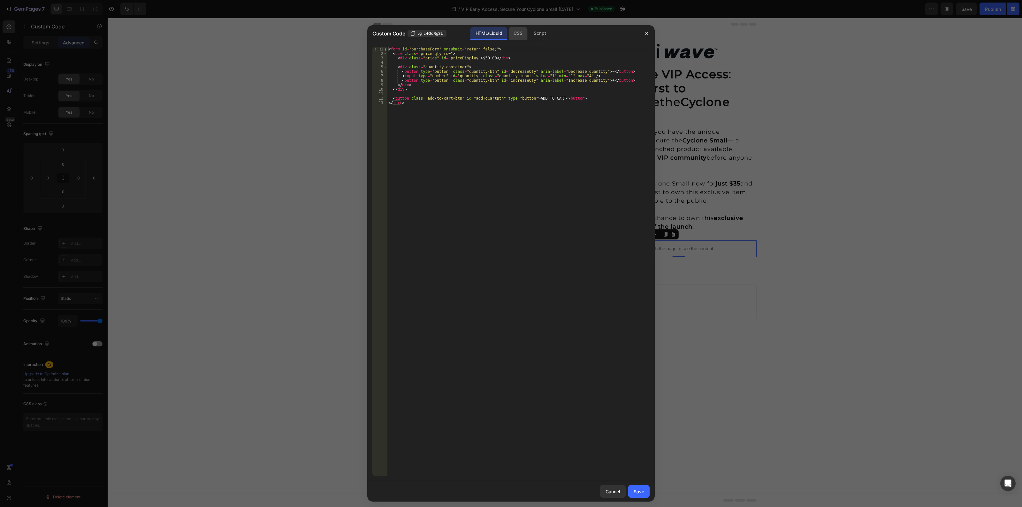
click at [529, 31] on div "CSS" at bounding box center [540, 33] width 22 height 13
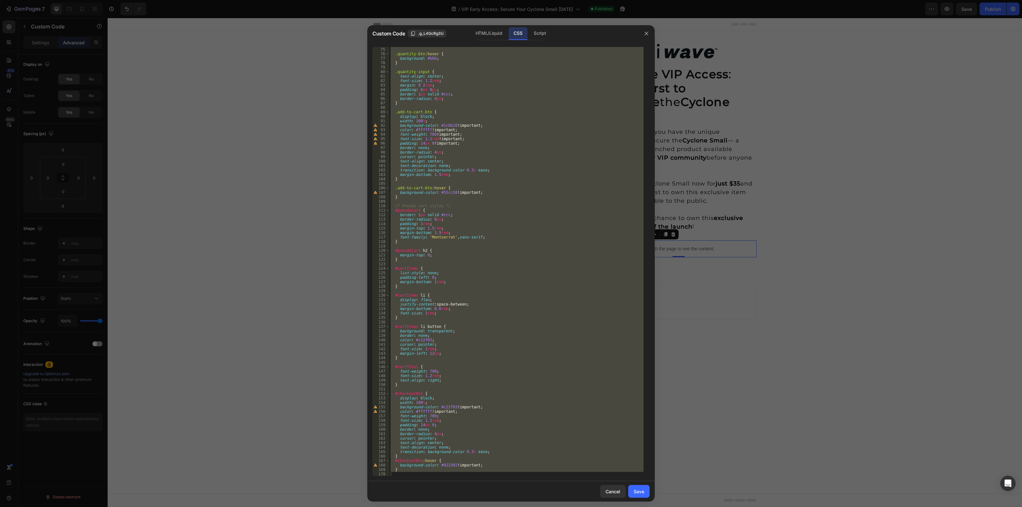
scroll to position [331, 0]
click at [432, 470] on div "} .quantity-btn :hover { background : #bbb ; } .quantity-input { text-align : c…" at bounding box center [516, 261] width 254 height 429
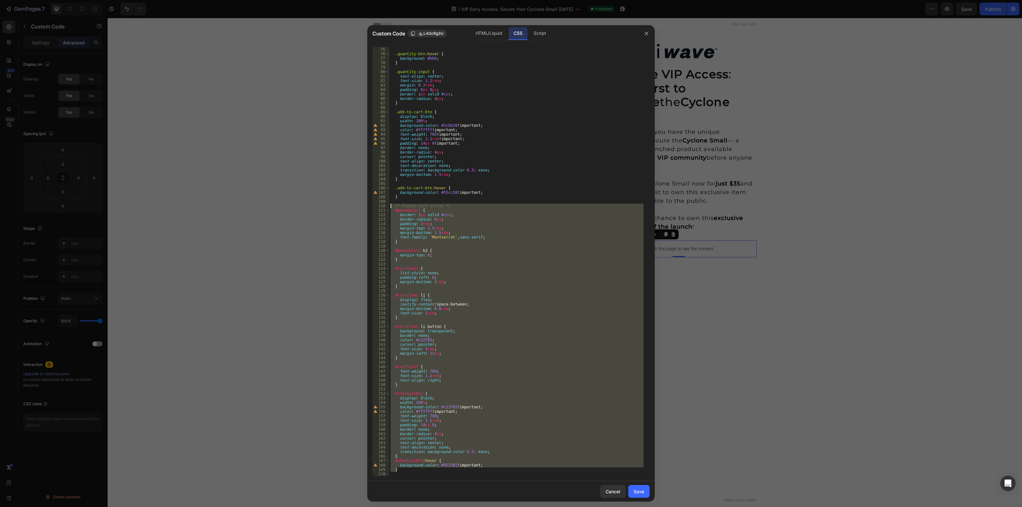
drag, startPoint x: 413, startPoint y: 471, endPoint x: 392, endPoint y: 207, distance: 265.6
click at [390, 208] on div "} .quantity-btn :hover { background : #bbb ; } .quantity-input { text-align : c…" at bounding box center [516, 262] width 254 height 439
paste textarea "}"
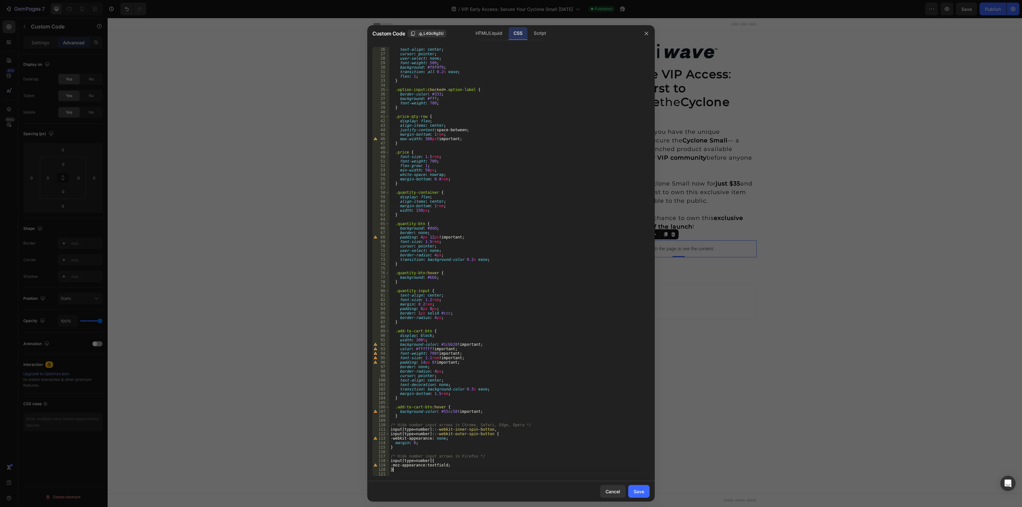
click at [554, 385] on div "border-radius : 4 px ; text-align : center ; cursor : pointer ; user-select : n…" at bounding box center [516, 262] width 254 height 439
type textarea "text-decoration: none;"
click at [643, 493] on div "Save" at bounding box center [639, 491] width 11 height 7
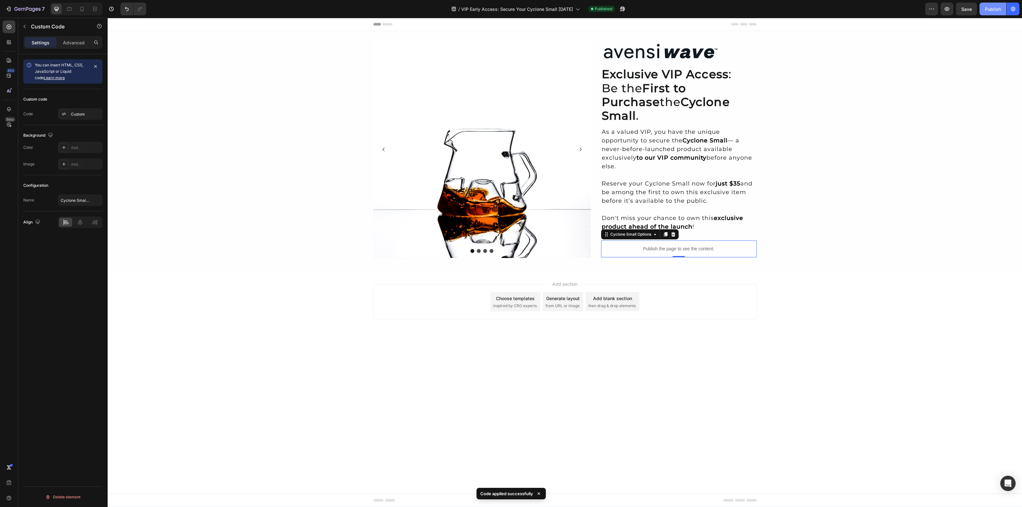
click at [990, 6] on div "Publish" at bounding box center [993, 9] width 16 height 7
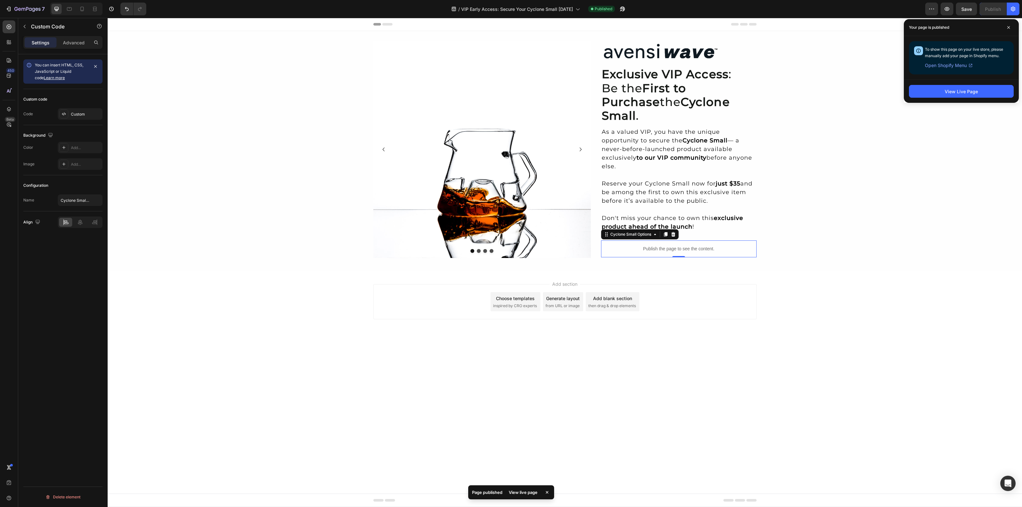
drag, startPoint x: 954, startPoint y: 93, endPoint x: 938, endPoint y: 82, distance: 19.0
click at [938, 82] on div "View Live Page" at bounding box center [961, 91] width 115 height 23
click at [939, 85] on button "View Live Page" at bounding box center [961, 91] width 105 height 13
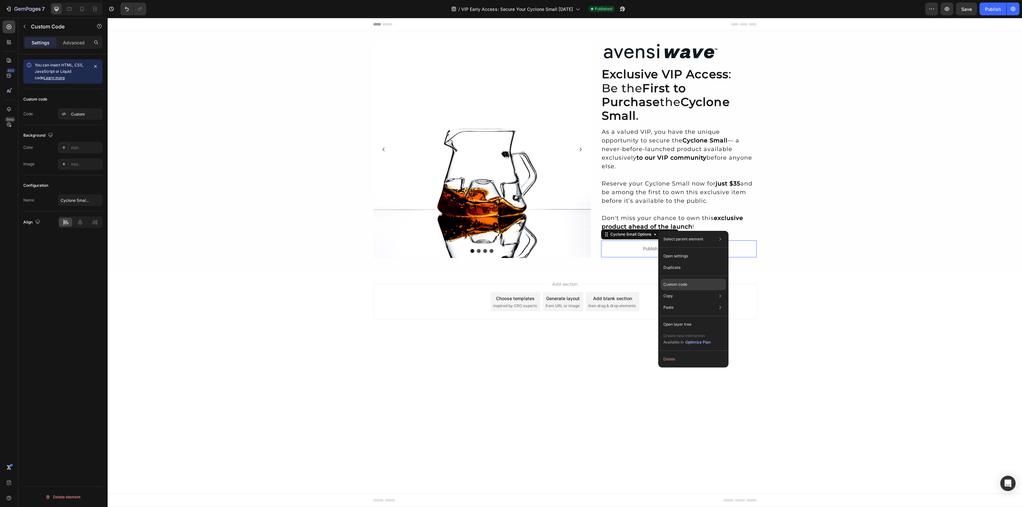
click at [692, 302] on div "Custom code" at bounding box center [693, 307] width 65 height 11
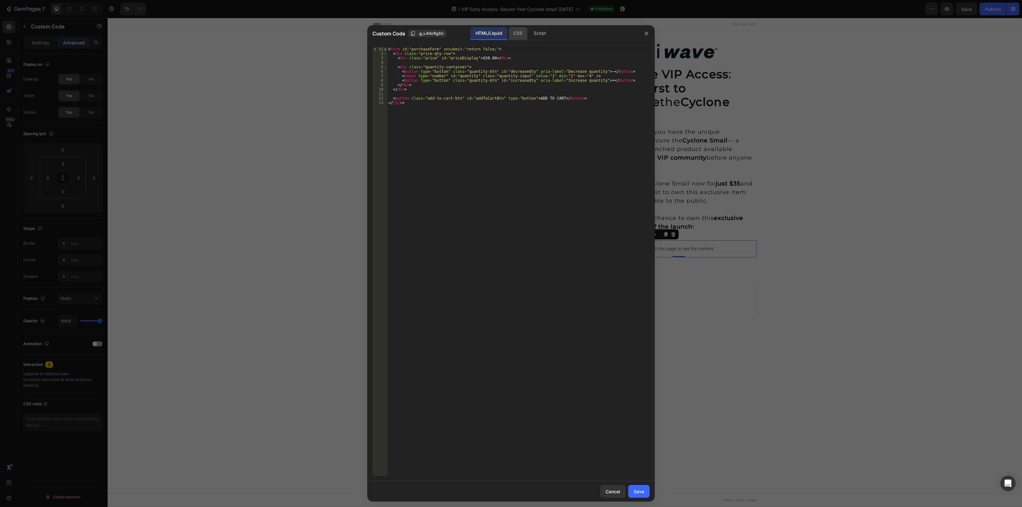
click at [529, 34] on div "CSS" at bounding box center [540, 33] width 22 height 13
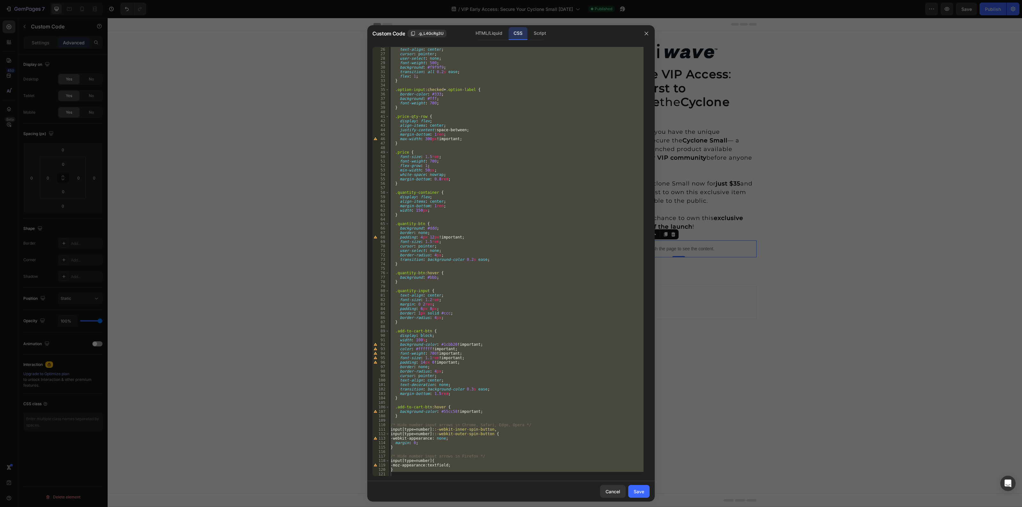
scroll to position [0, 0]
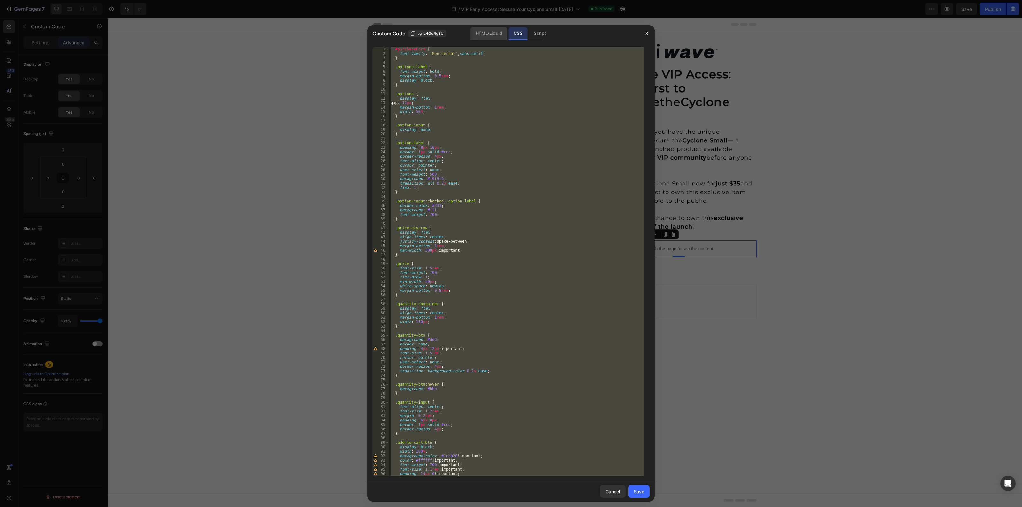
click at [485, 28] on div "HTML/Liquid" at bounding box center [488, 33] width 37 height 13
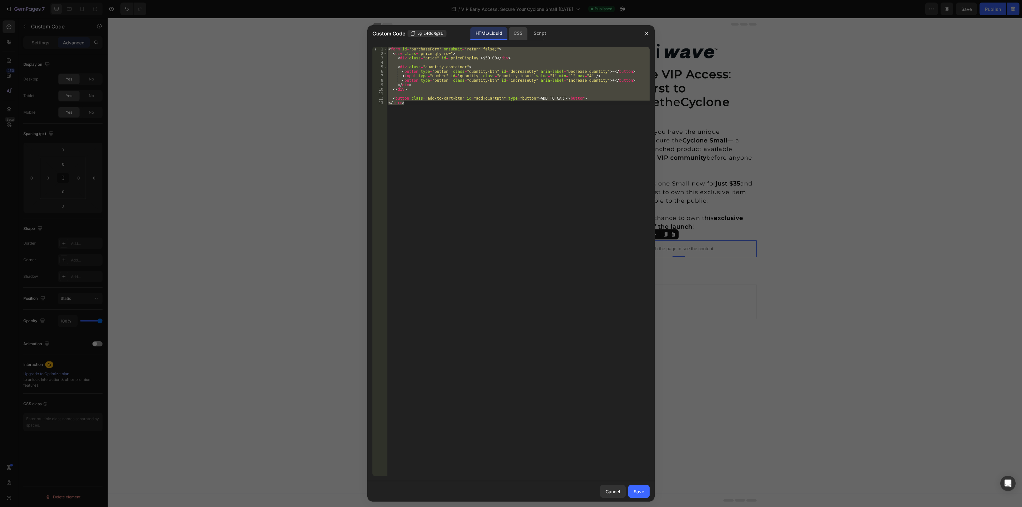
click at [529, 33] on div "CSS" at bounding box center [540, 33] width 22 height 13
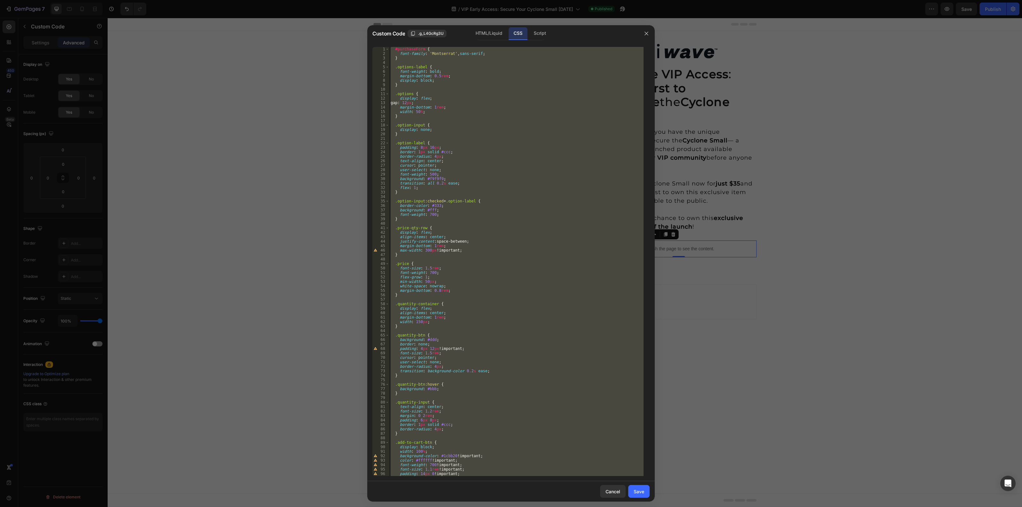
click at [422, 353] on div "#purchaseForm { font-family : ' Montserrat ' , sans-serif ; } .options-label { …" at bounding box center [516, 261] width 254 height 429
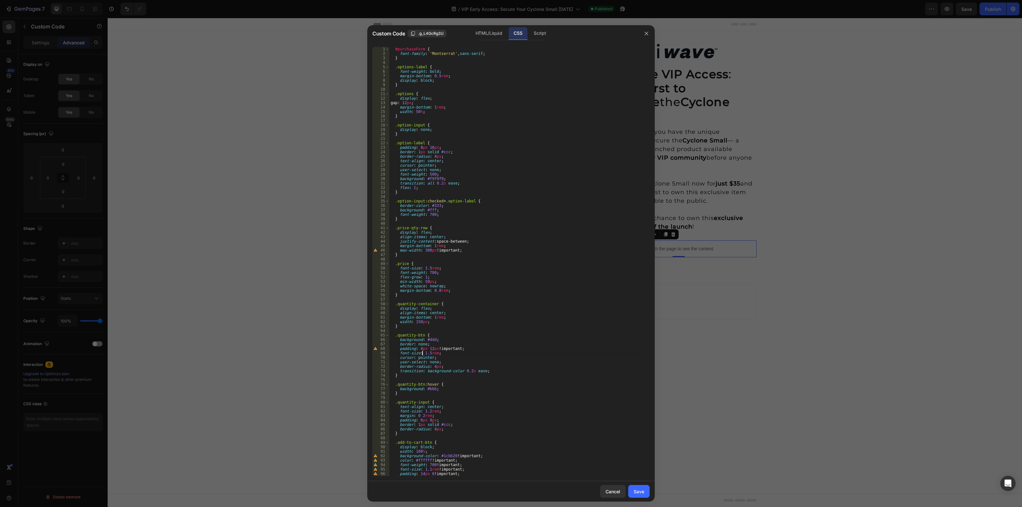
click at [428, 354] on div "#purchaseForm { font-family : ' Montserrat ' , sans-serif ; } .options-label { …" at bounding box center [516, 266] width 254 height 439
click at [498, 291] on div "#purchaseForm { font-family : ' Montserrat ' , sans-serif ; } .options-label { …" at bounding box center [516, 266] width 254 height 439
type textarea "margin-bottom: 0.8rem;"
click at [647, 492] on button "Save" at bounding box center [638, 491] width 21 height 13
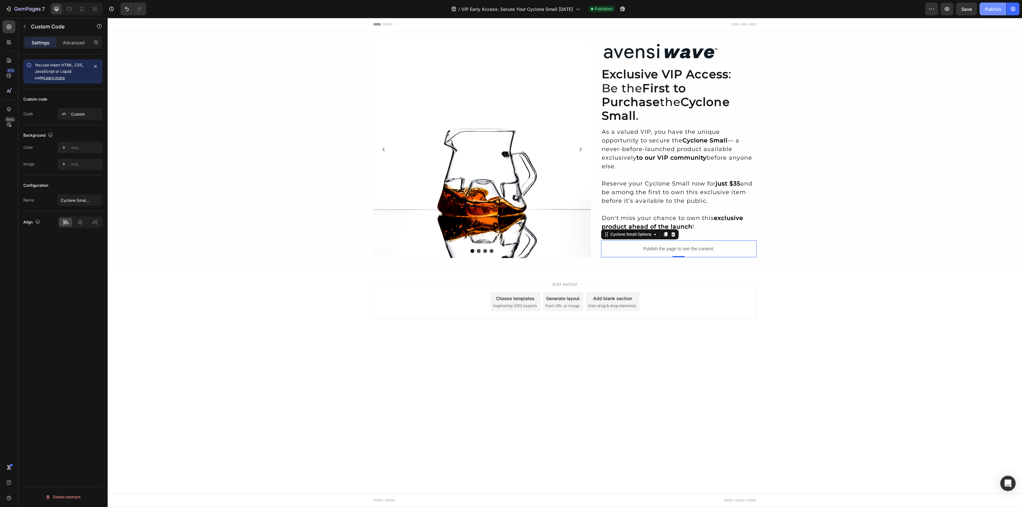
click at [986, 9] on div "Publish" at bounding box center [993, 9] width 16 height 7
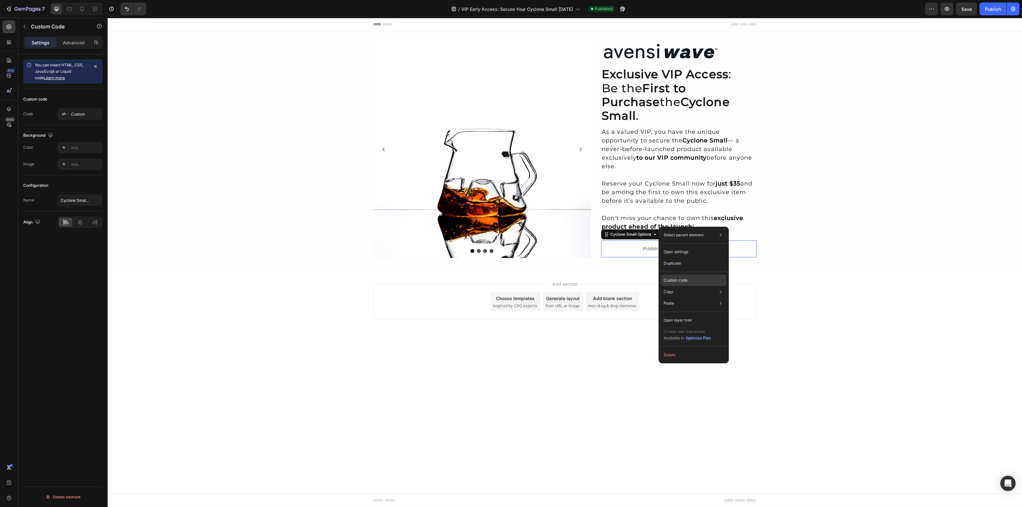
click at [684, 279] on p "Custom code" at bounding box center [676, 281] width 24 height 6
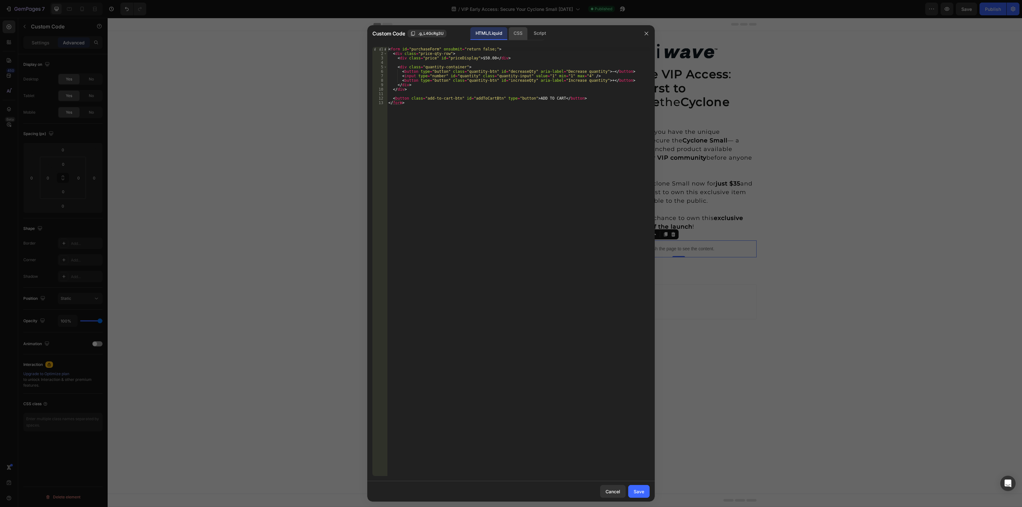
click at [529, 31] on div "CSS" at bounding box center [540, 33] width 22 height 13
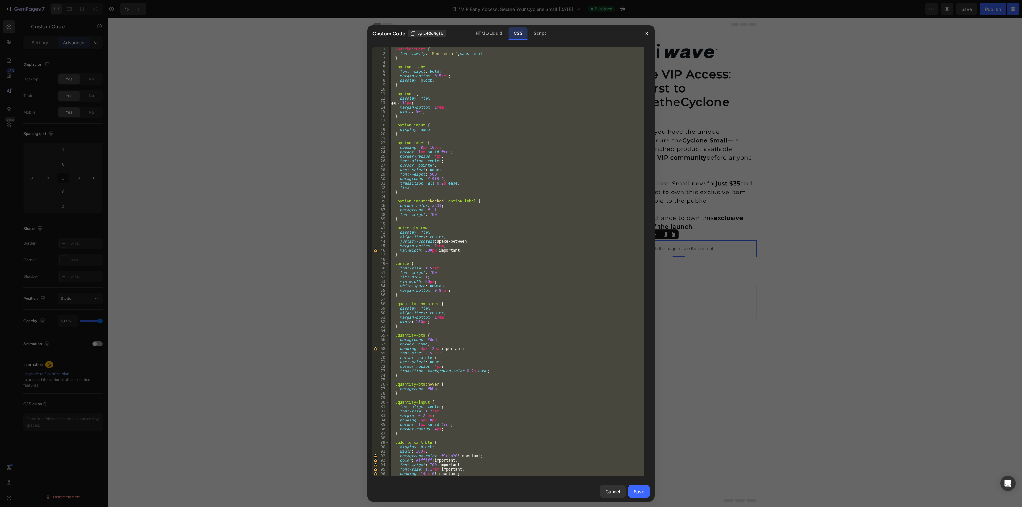
click at [439, 356] on div "#purchaseForm { font-family : ' Montserrat ' , sans-serif ; } .options-label { …" at bounding box center [516, 261] width 254 height 429
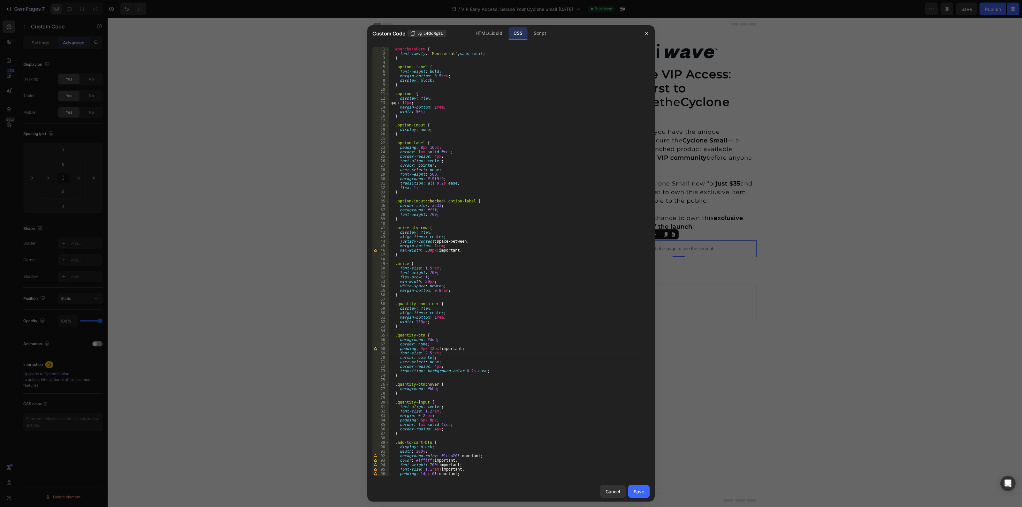
click at [435, 352] on div "#purchaseForm { font-family : ' Montserrat ' , sans-serif ; } .options-label { …" at bounding box center [516, 266] width 254 height 439
click at [543, 328] on div "#purchaseForm { font-family : ' Montserrat ' , sans-serif ; } .options-label { …" at bounding box center [516, 266] width 254 height 439
type textarea "}"
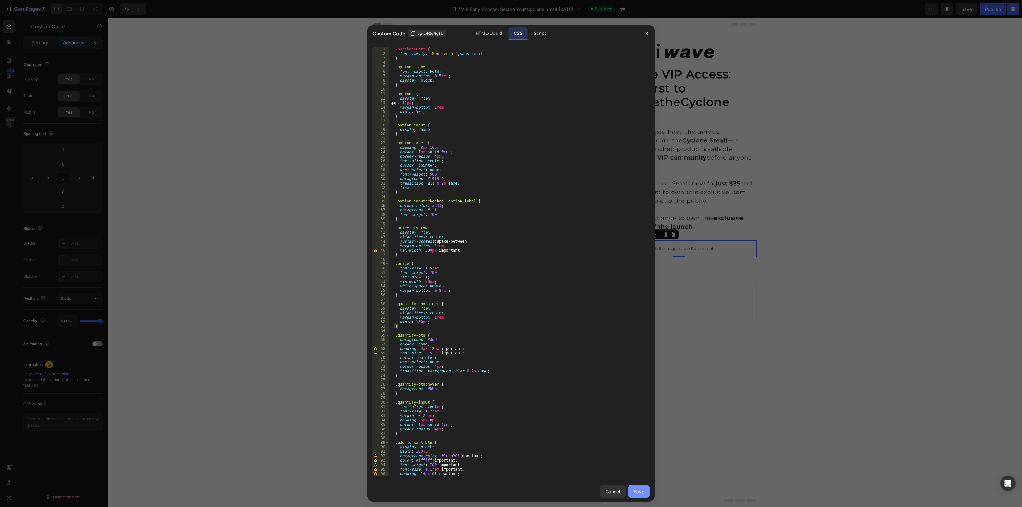
click at [643, 496] on button "Save" at bounding box center [638, 491] width 21 height 13
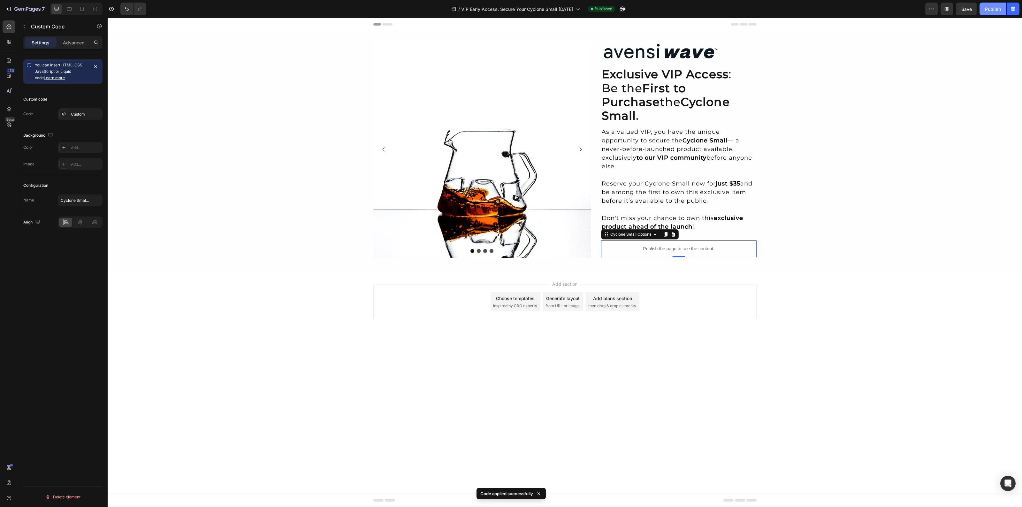
click at [987, 9] on div "Publish" at bounding box center [993, 9] width 16 height 7
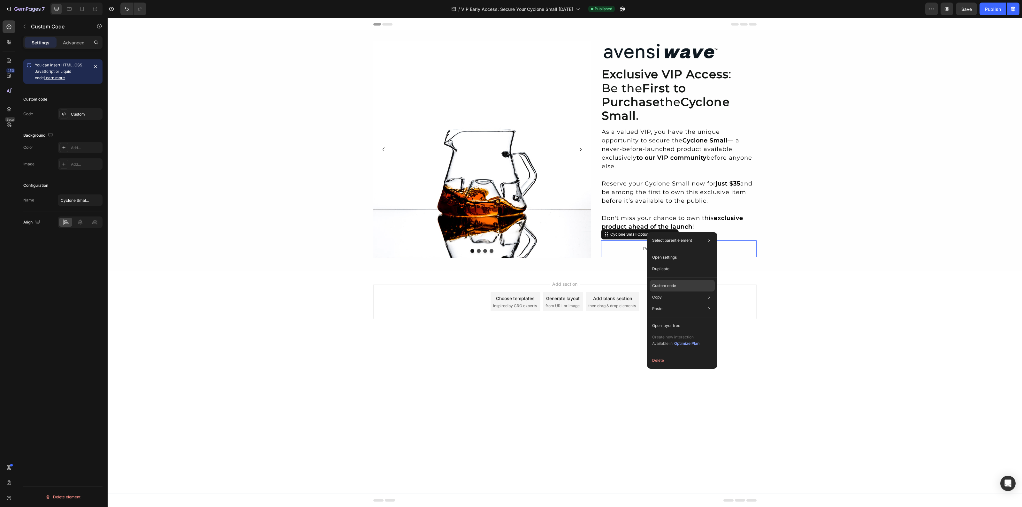
click at [663, 288] on p "Custom code" at bounding box center [664, 286] width 24 height 6
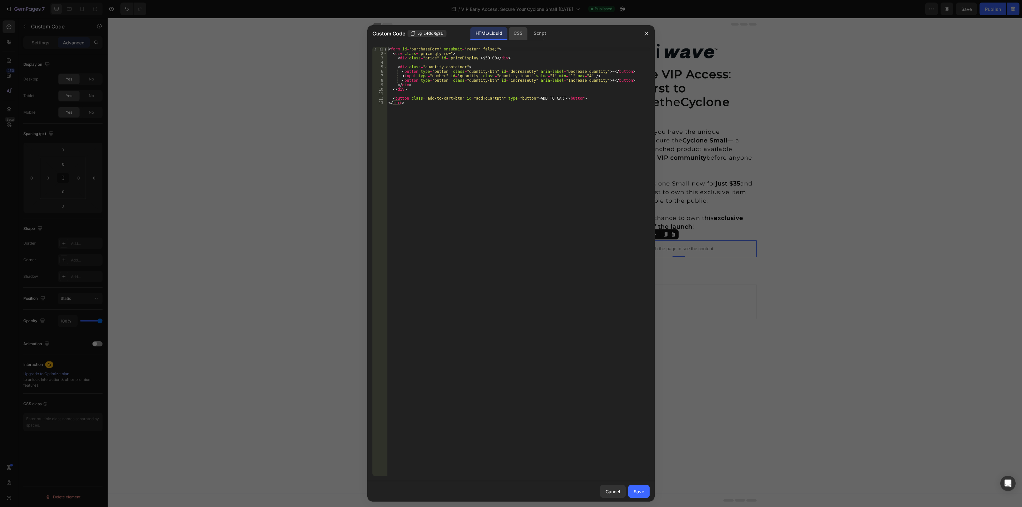
click at [529, 32] on div "CSS" at bounding box center [540, 33] width 22 height 13
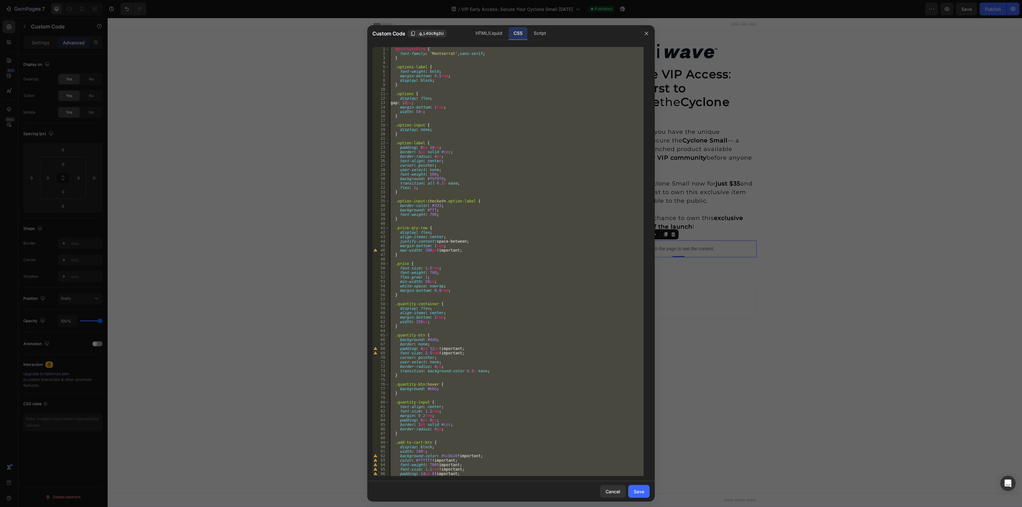
scroll to position [24, 0]
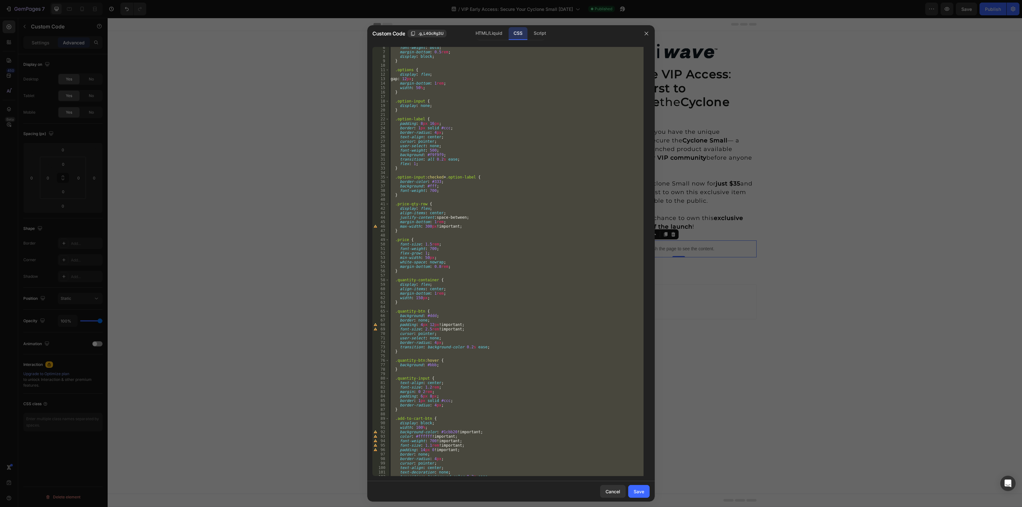
click at [433, 339] on div "font-weight : bold ; margin-bottom : 0.5 rem ; display : block ; } .options { d…" at bounding box center [516, 261] width 254 height 429
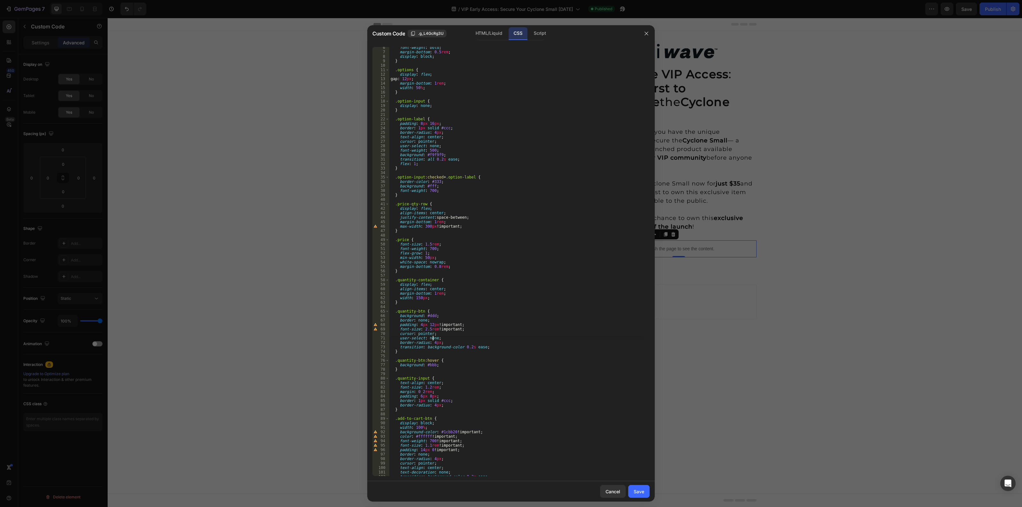
click at [425, 331] on div "font-weight : bold ; margin-bottom : 0.5 rem ; display : block ; } .options { d…" at bounding box center [516, 264] width 254 height 439
type textarea "font-size: 2rem!important;"
click at [643, 489] on div "Save" at bounding box center [639, 491] width 11 height 7
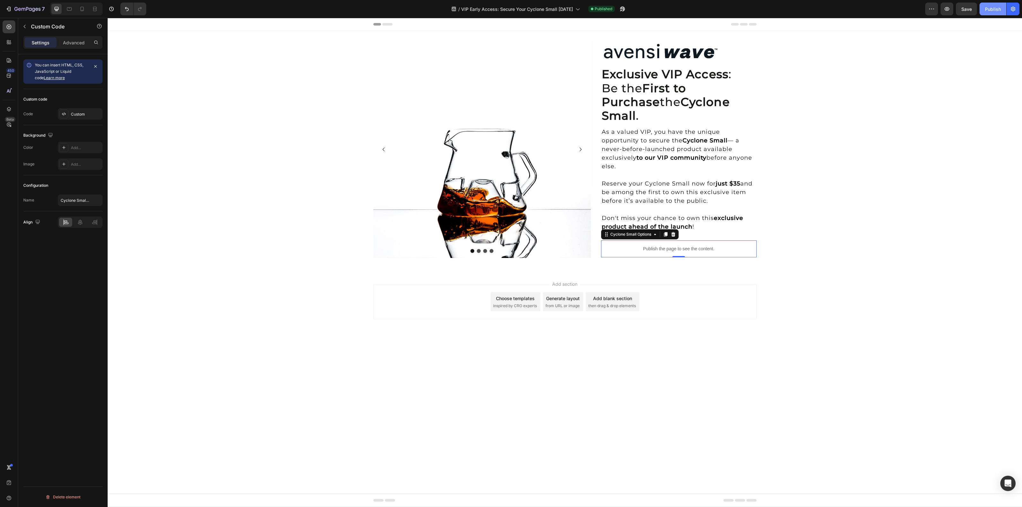
click at [996, 8] on div "Publish" at bounding box center [993, 9] width 16 height 7
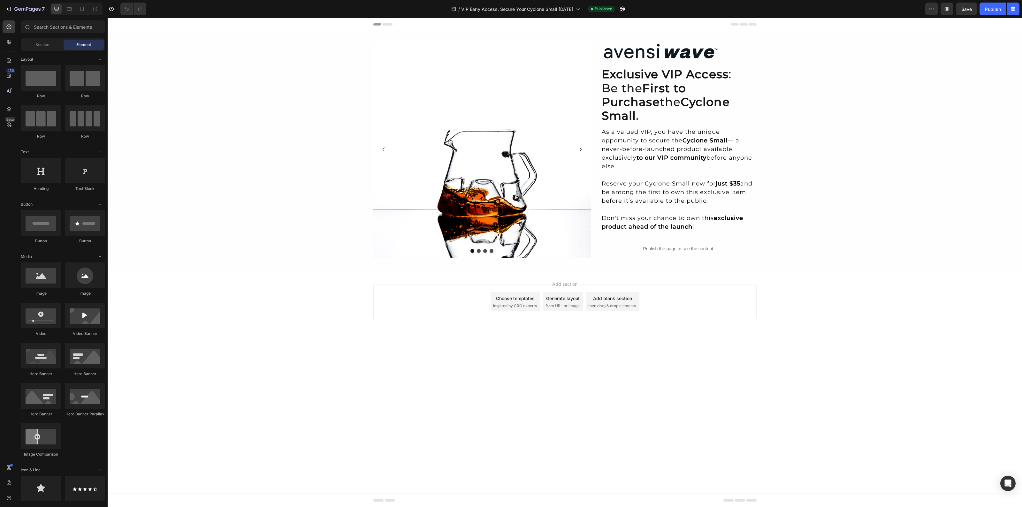
click at [387, 23] on icon at bounding box center [387, 24] width 10 height 3
click at [580, 148] on icon "Carousel Next Arrow" at bounding box center [581, 150] width 8 height 8
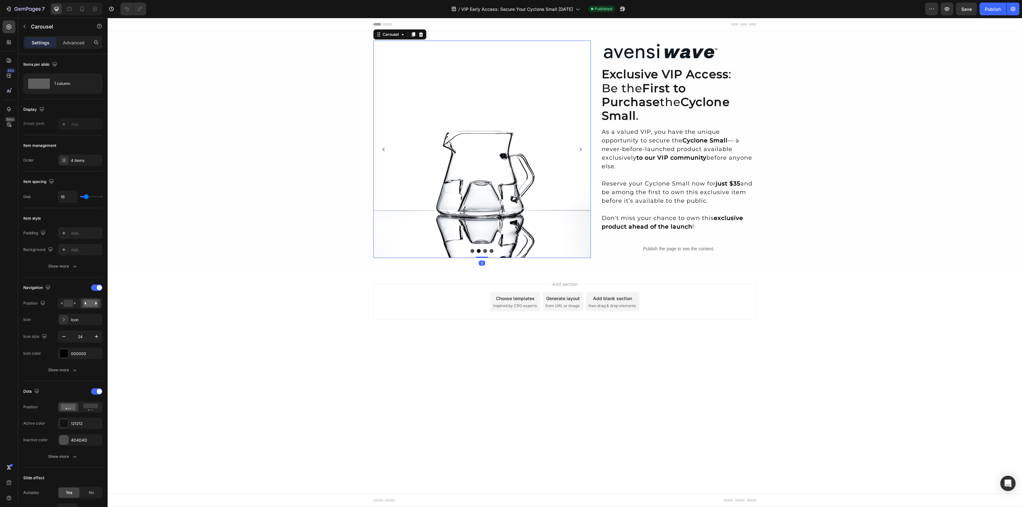
click at [583, 149] on icon "Carousel Next Arrow" at bounding box center [581, 150] width 8 height 8
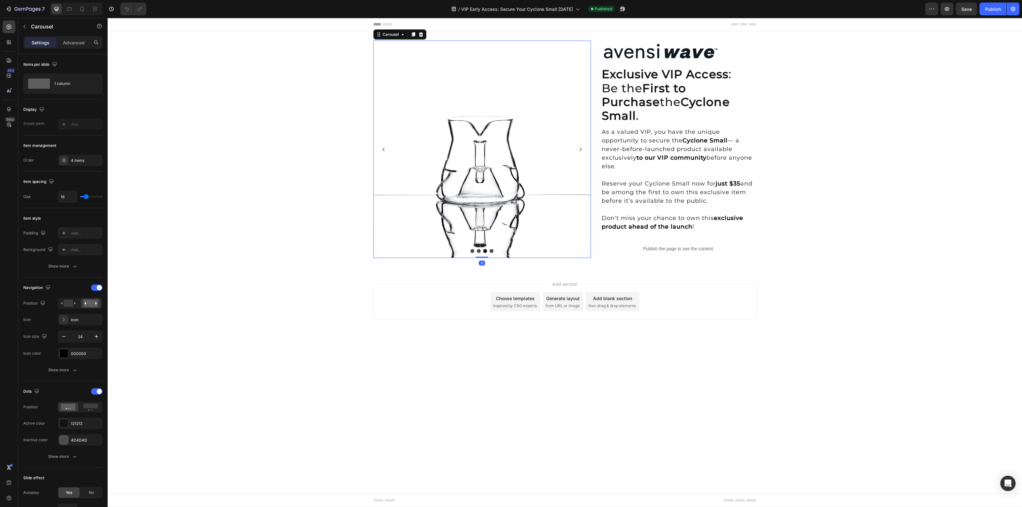
click at [582, 149] on icon "Carousel Next Arrow" at bounding box center [581, 150] width 8 height 8
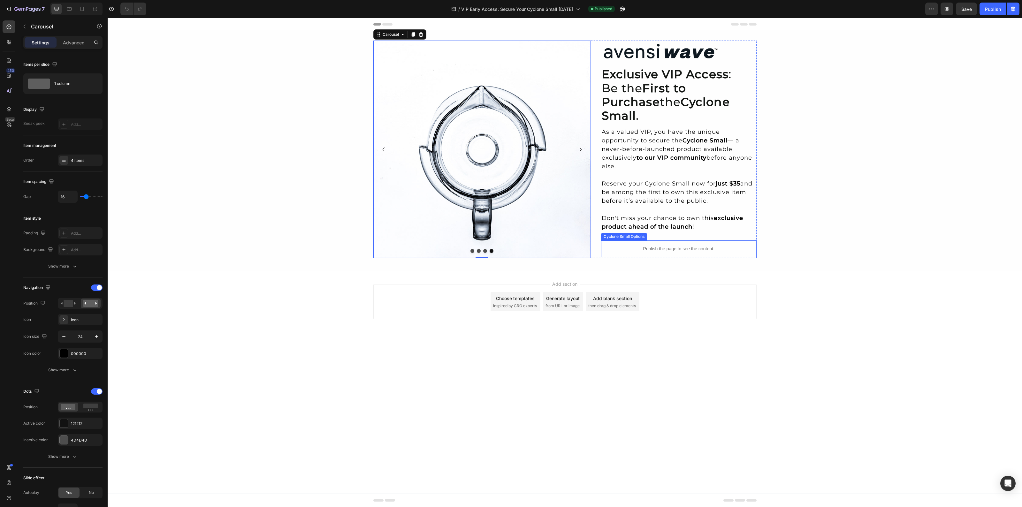
click at [671, 246] on p "Publish the page to see the content." at bounding box center [679, 249] width 156 height 7
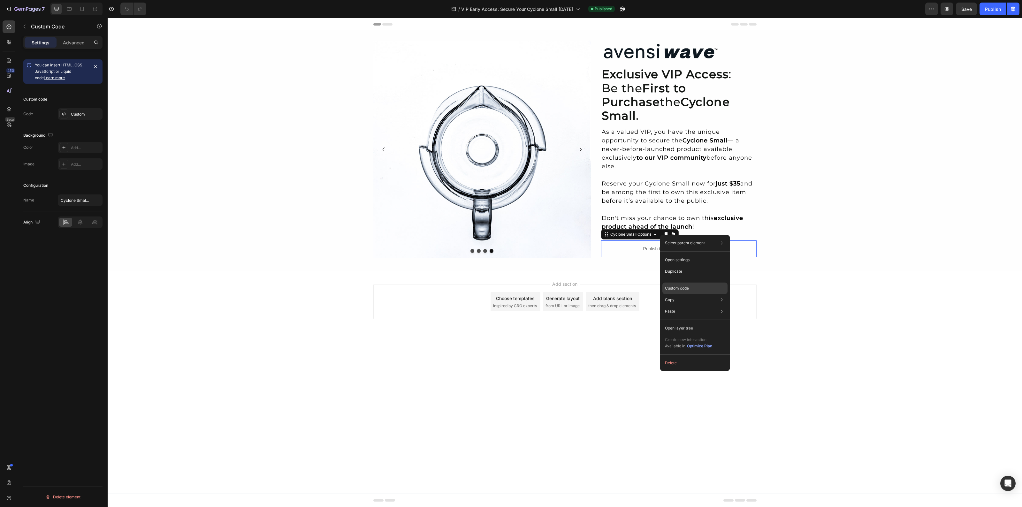
click at [676, 306] on div "Custom code" at bounding box center [694, 311] width 65 height 11
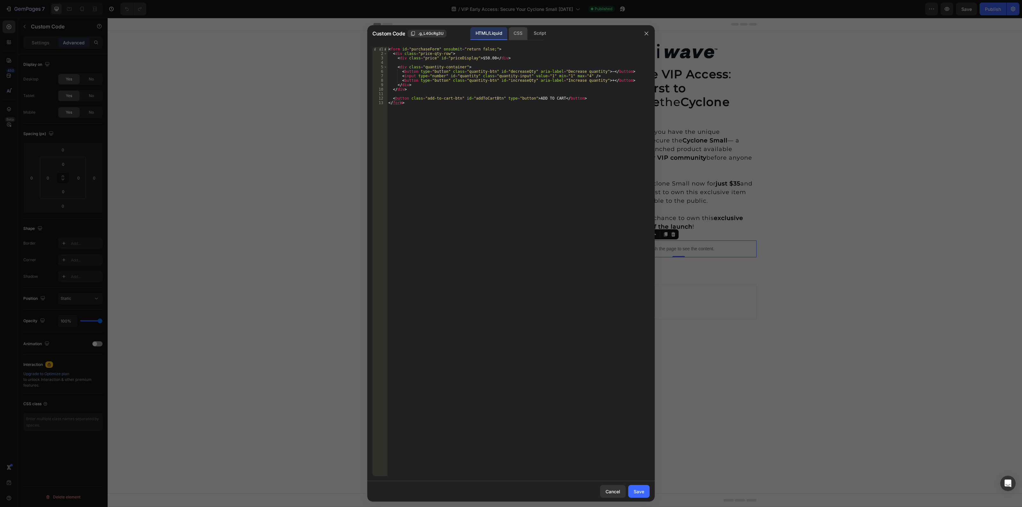
click at [529, 34] on div "CSS" at bounding box center [540, 33] width 22 height 13
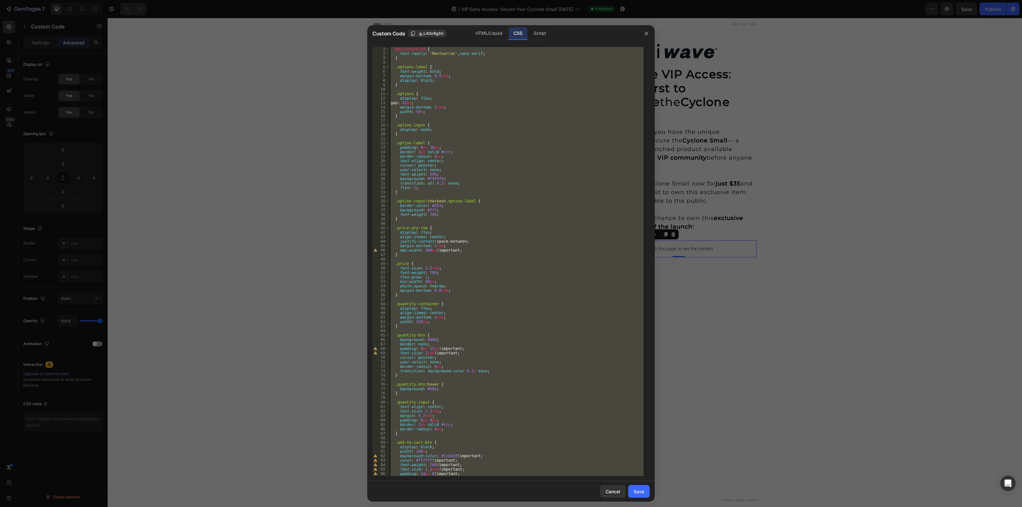
click at [431, 288] on div "#purchaseForm { font-family : ' Montserrat ' , sans-serif ; } .options-label { …" at bounding box center [516, 261] width 254 height 429
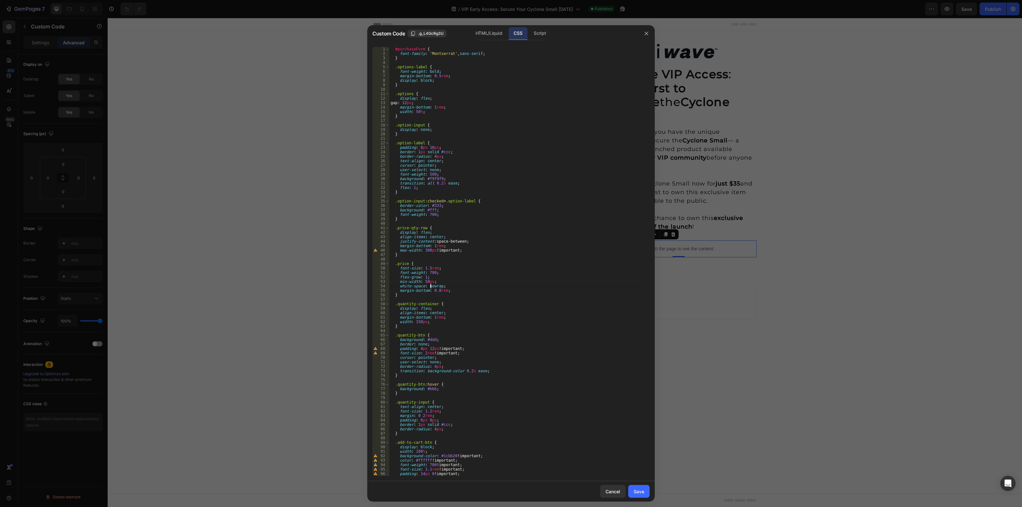
click at [446, 362] on div "#purchaseForm { font-family : ' Montserrat ' , sans-serif ; } .options-label { …" at bounding box center [516, 266] width 254 height 439
click at [443, 405] on div "#purchaseForm { font-family : ' Montserrat ' , sans-serif ; } .options-label { …" at bounding box center [516, 266] width 254 height 439
click at [493, 32] on div "HTML/Liquid" at bounding box center [488, 33] width 37 height 13
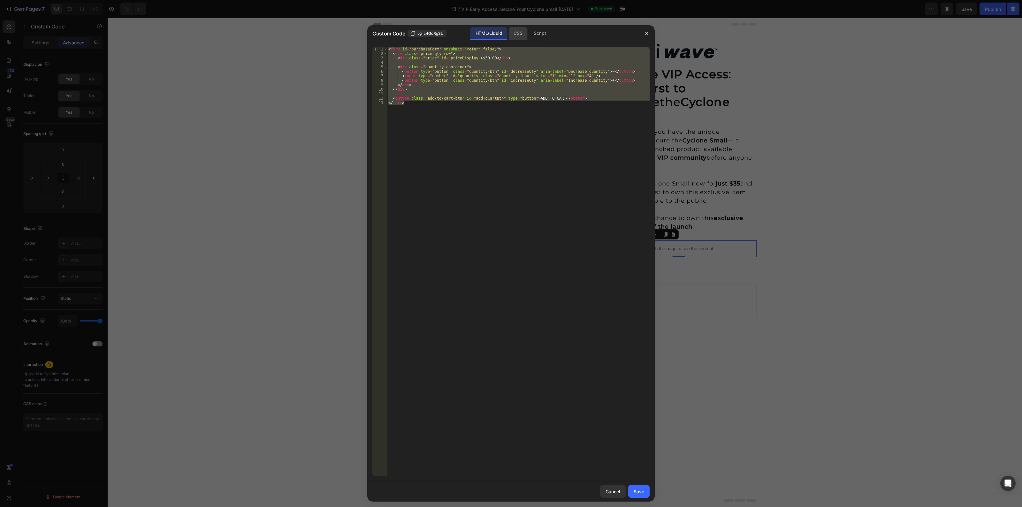
click at [529, 32] on div "CSS" at bounding box center [540, 33] width 22 height 13
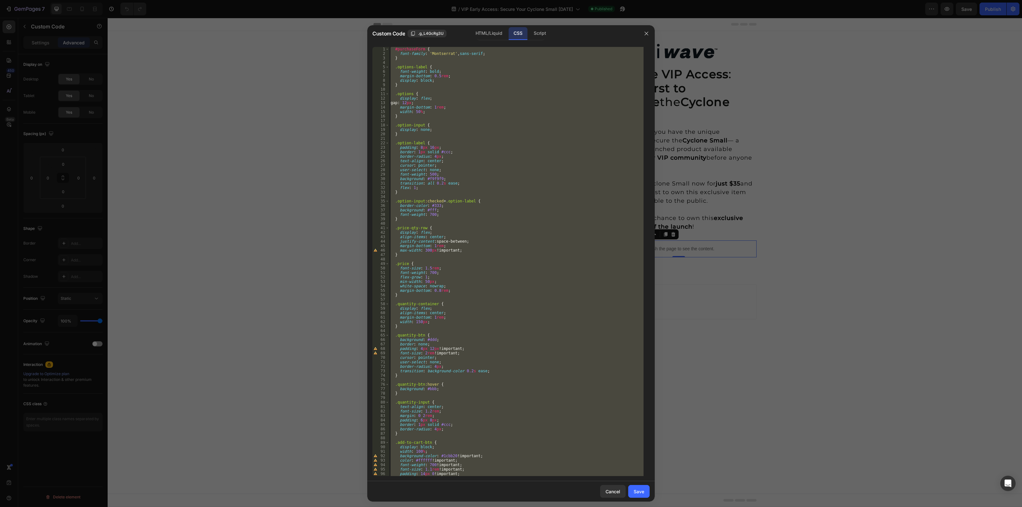
click at [399, 192] on div "#purchaseForm { font-family : ' Montserrat ' , sans-serif ; } .options-label { …" at bounding box center [516, 261] width 254 height 429
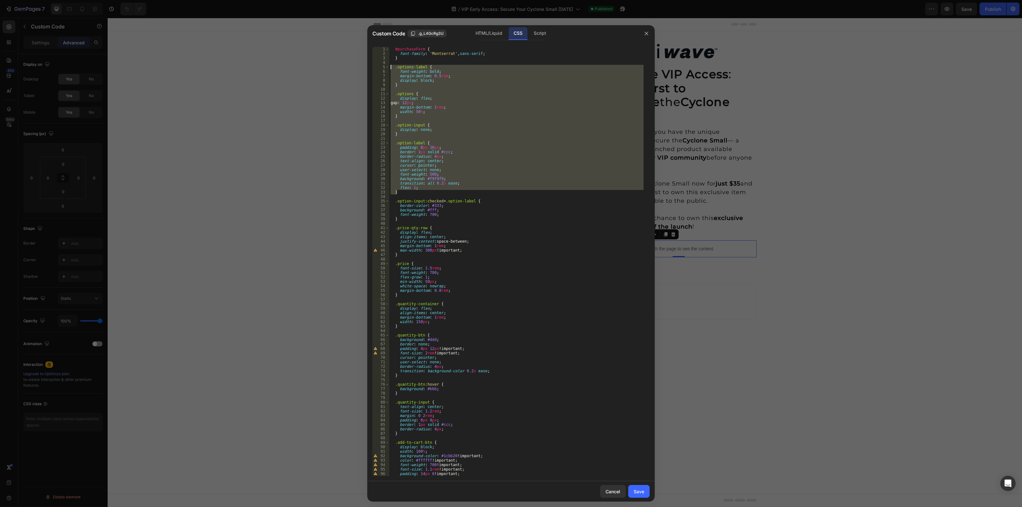
drag, startPoint x: 404, startPoint y: 192, endPoint x: 391, endPoint y: 66, distance: 126.8
click at [391, 66] on div "#purchaseForm { font-family : ' Montserrat ' , sans-serif ; } .options-label { …" at bounding box center [516, 266] width 254 height 439
type textarea ".options-label { font-weight: bold;"
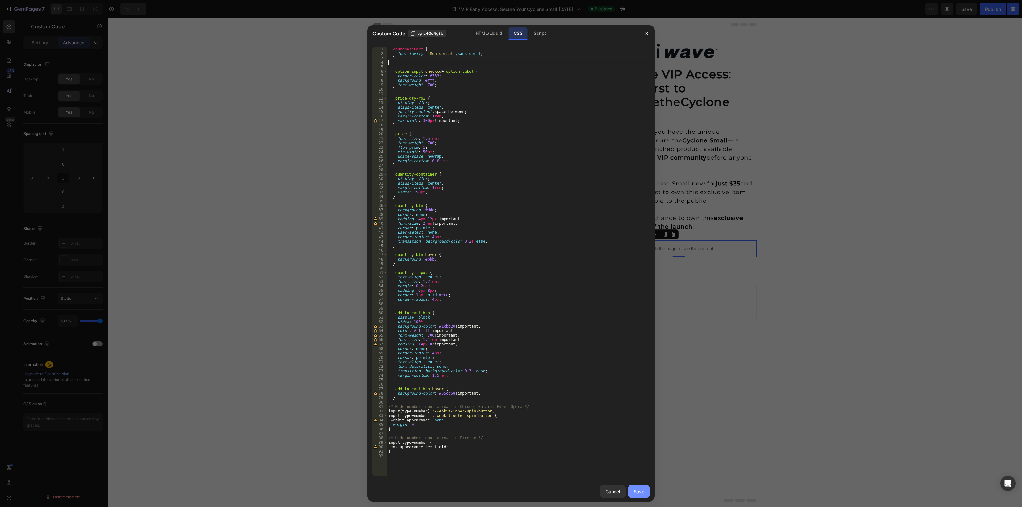
click at [642, 489] on div "Save" at bounding box center [639, 491] width 11 height 7
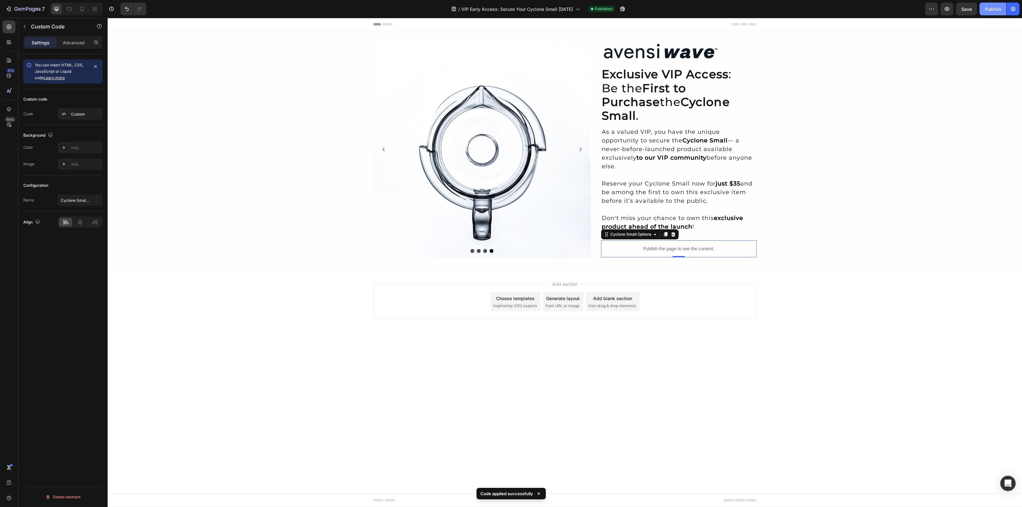
click at [991, 8] on div "Publish" at bounding box center [993, 9] width 16 height 7
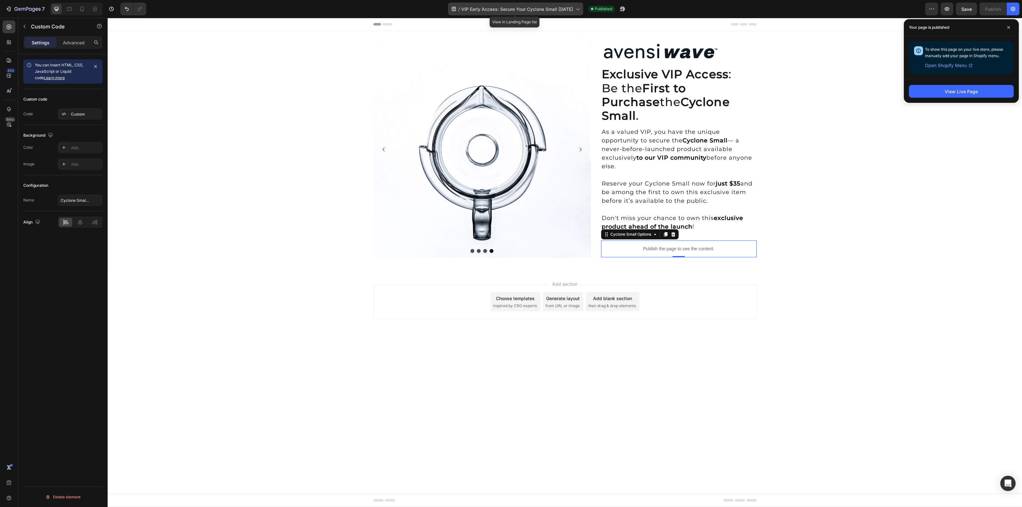
click at [457, 10] on icon at bounding box center [454, 9] width 6 height 6
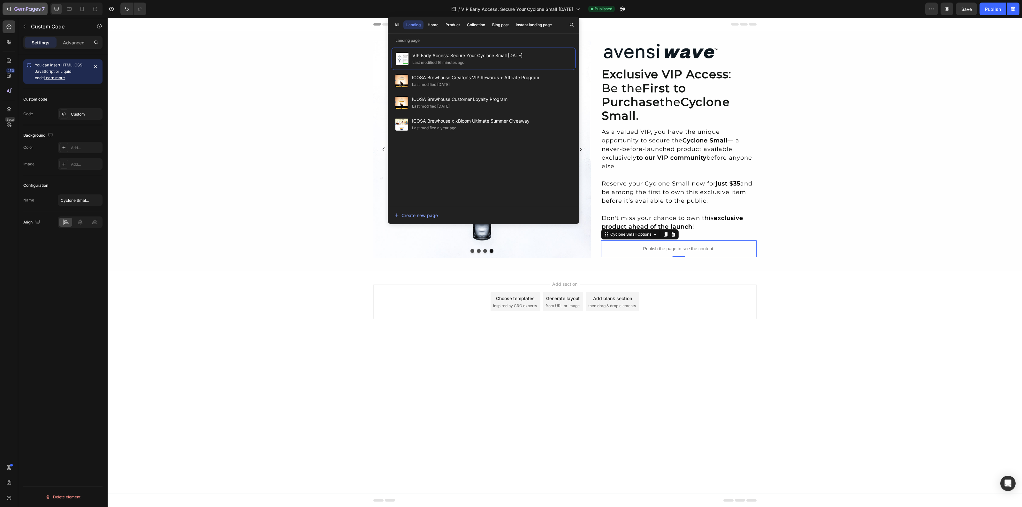
click at [34, 10] on icon "button" at bounding box center [33, 10] width 3 height 4
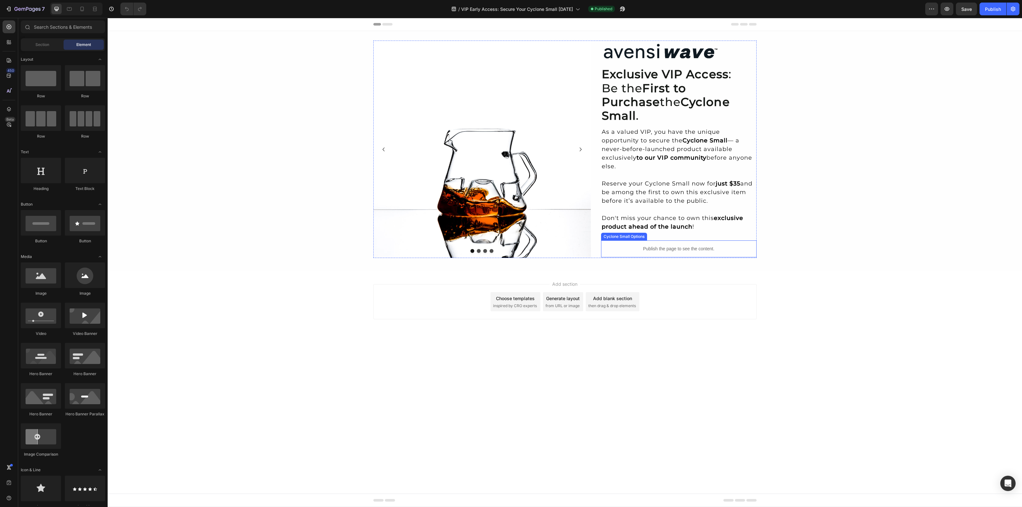
click at [679, 246] on p "Publish the page to see the content." at bounding box center [679, 249] width 156 height 7
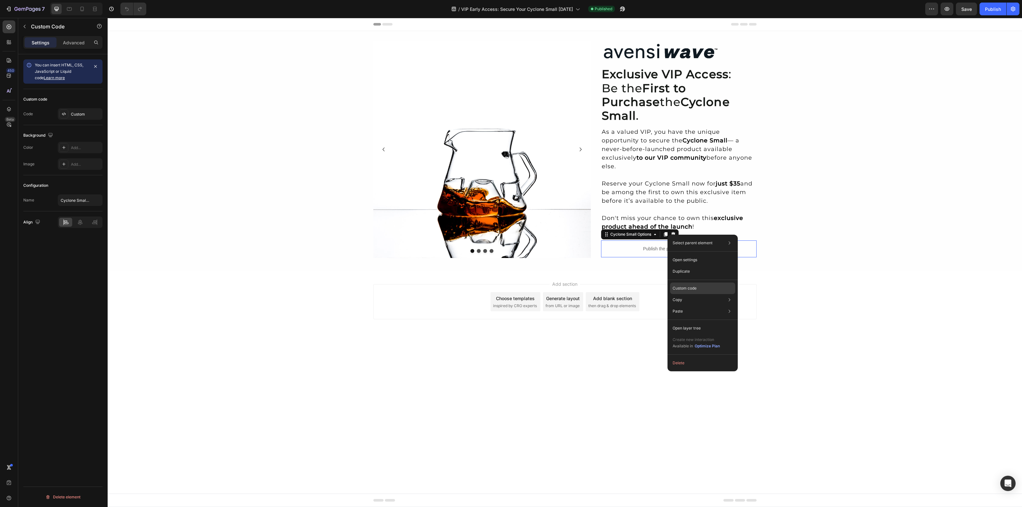
click at [697, 287] on p "Custom code" at bounding box center [685, 289] width 24 height 6
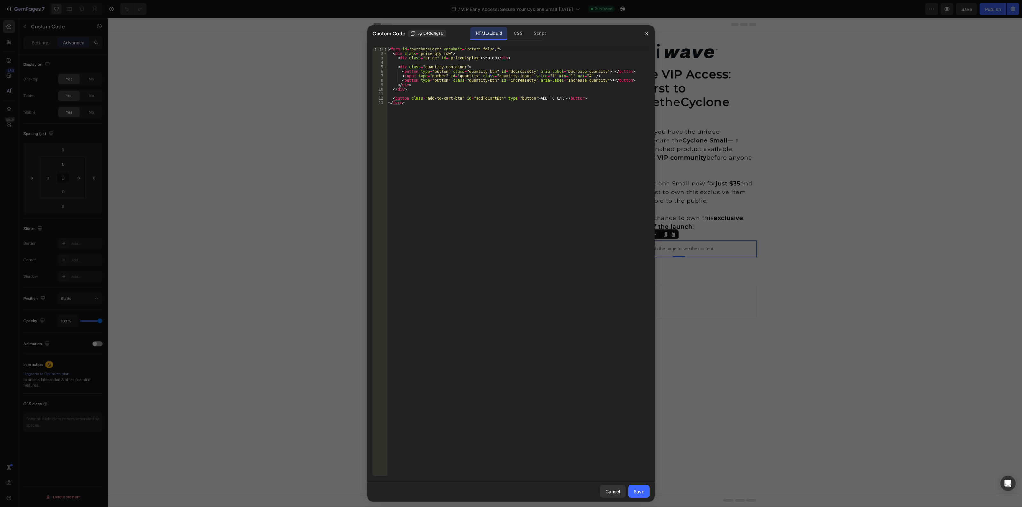
click at [445, 111] on div "< form id = "purchaseForm" onsubmit = "return false;" > < div class = "price-qt…" at bounding box center [518, 266] width 263 height 439
drag, startPoint x: 550, startPoint y: 100, endPoint x: 528, endPoint y: 98, distance: 22.7
click at [528, 98] on div "< form id = "purchaseForm" onsubmit = "return false;" > < div class = "price-qt…" at bounding box center [518, 266] width 263 height 439
type textarea "<button class="add-to-cart-btn" id="addToCartBtn" type="button">ADD TO CART</bu…"
drag, startPoint x: 649, startPoint y: 35, endPoint x: 527, endPoint y: 16, distance: 122.9
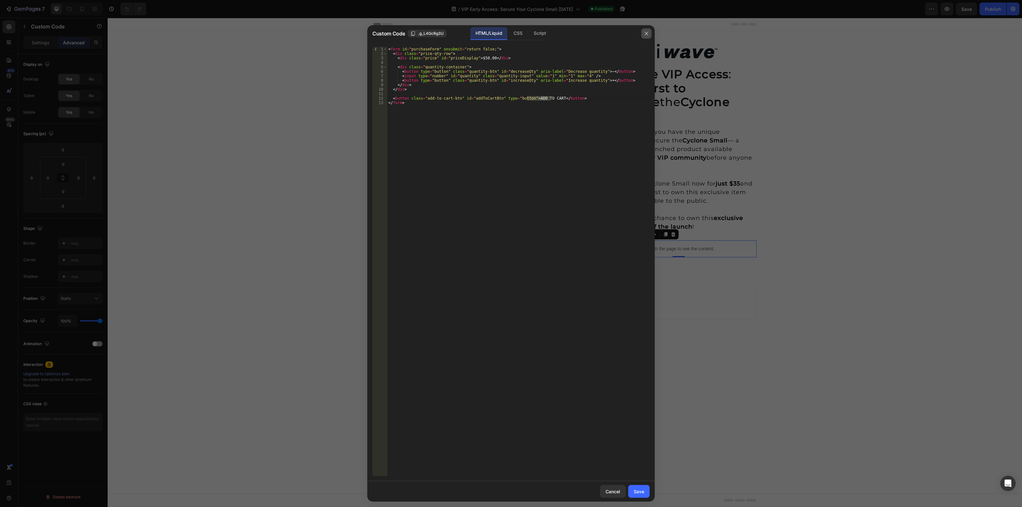
click at [649, 35] on icon "button" at bounding box center [646, 33] width 5 height 5
